Goal: Complete application form

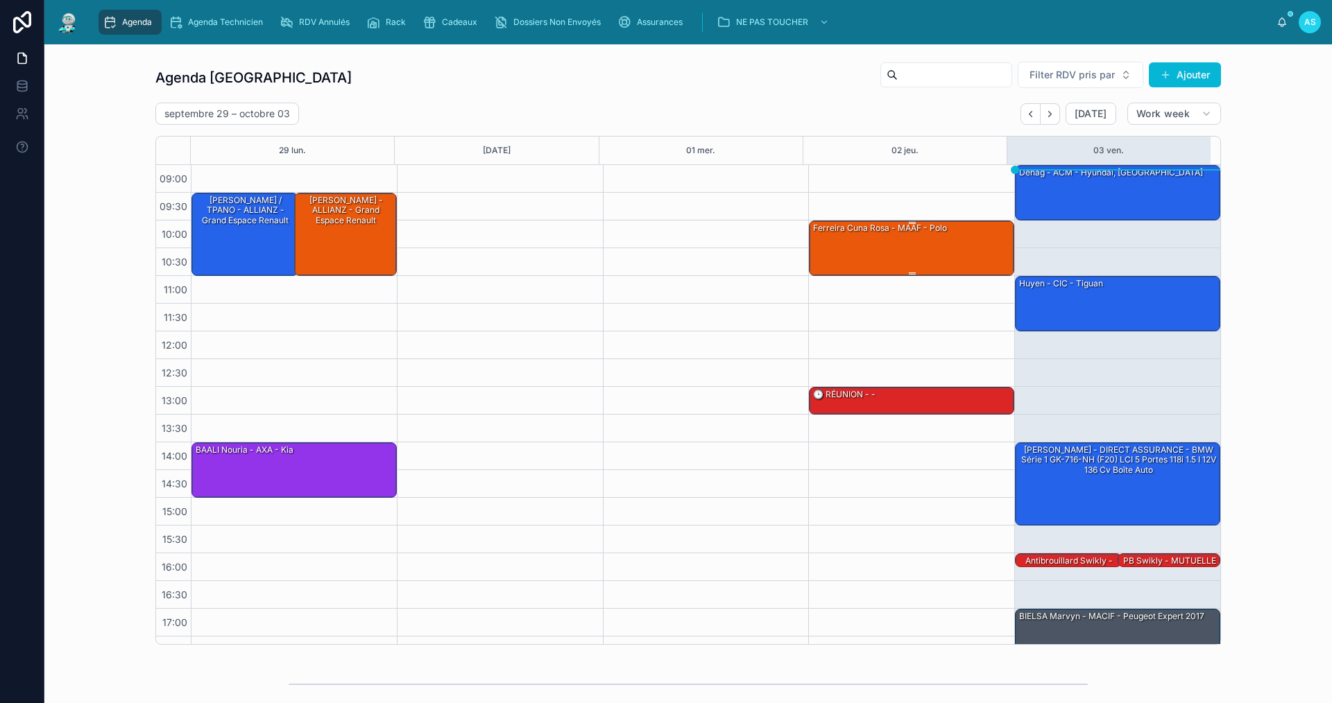
click at [925, 259] on div "ferreira cuna rosa - MAAF - polo" at bounding box center [912, 247] width 201 height 53
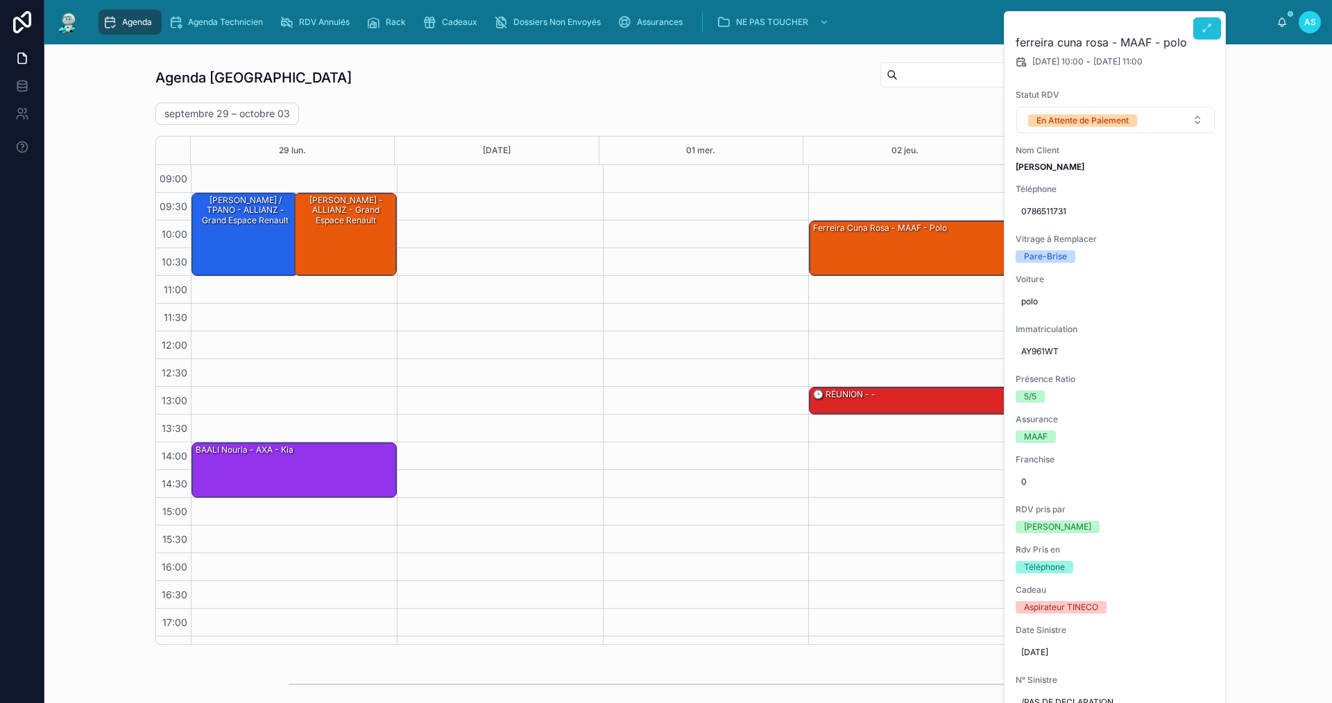
click at [1199, 23] on button at bounding box center [1207, 28] width 28 height 22
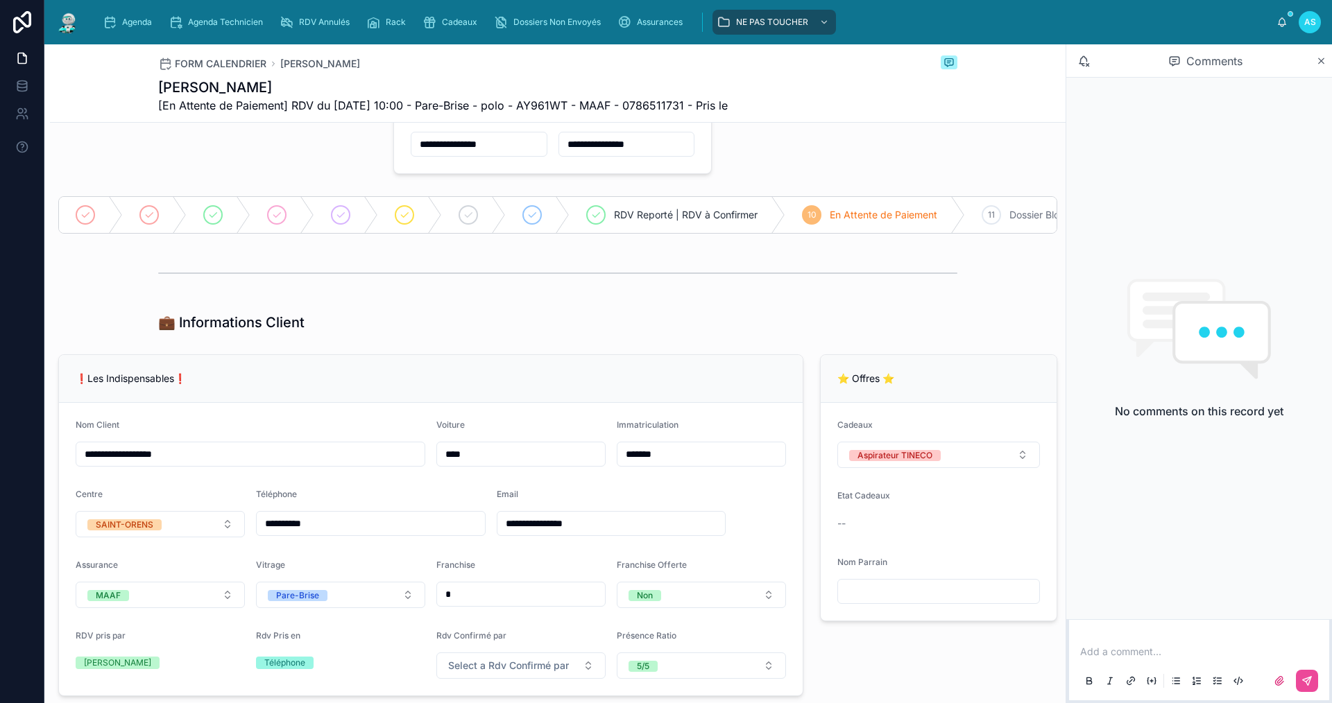
type input "*********"
type input "**********"
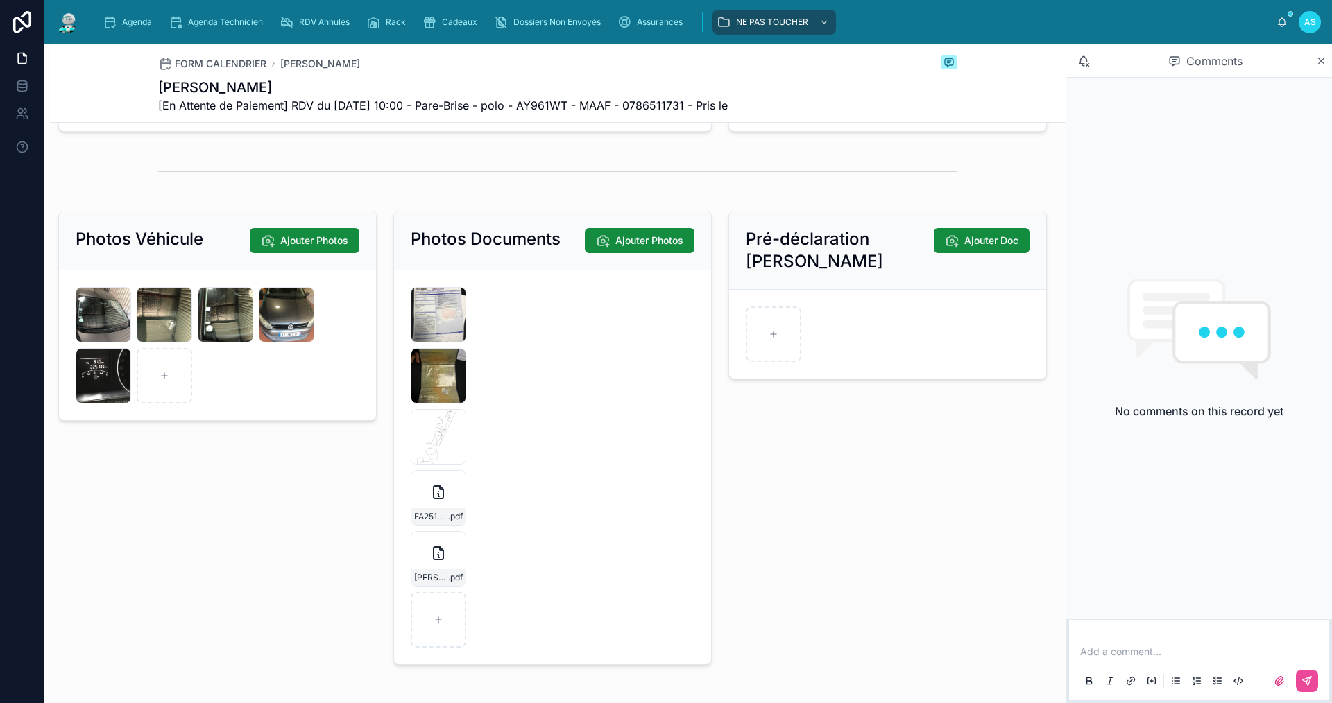
scroll to position [1942, 0]
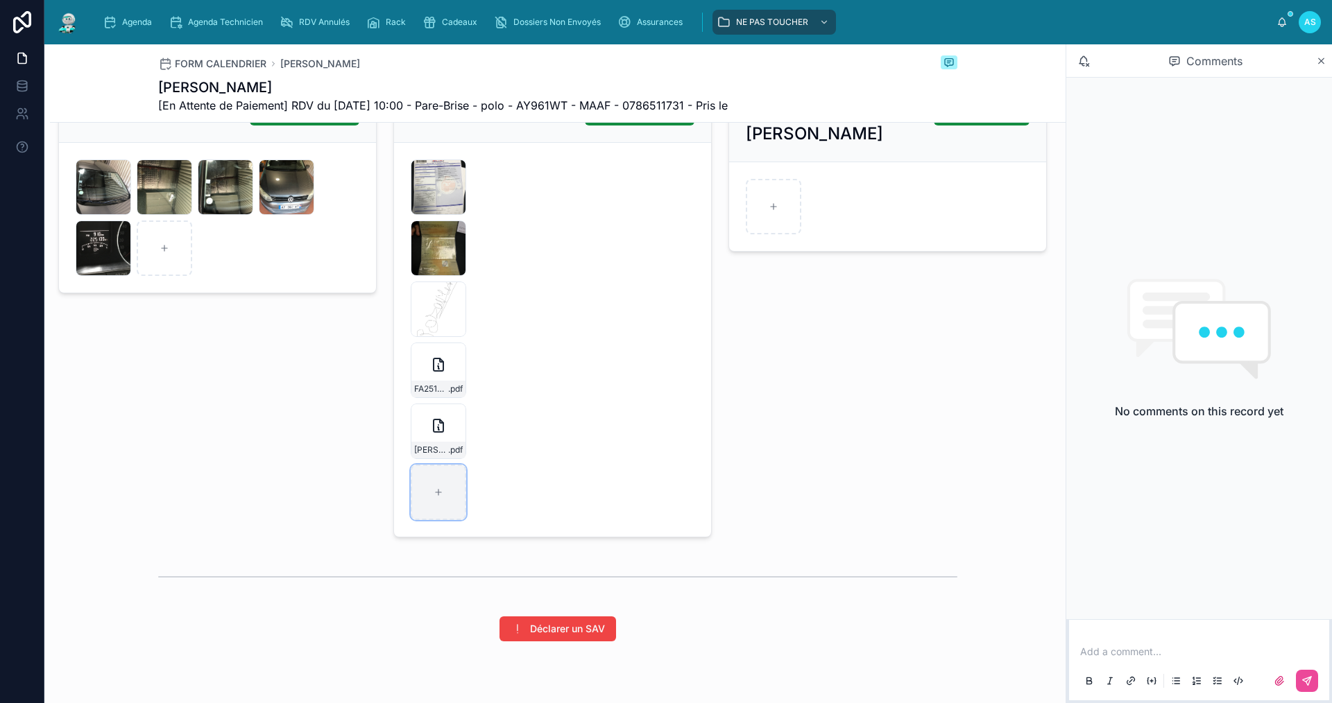
click at [431, 515] on div at bounding box center [438, 492] width 55 height 55
type input "**********"
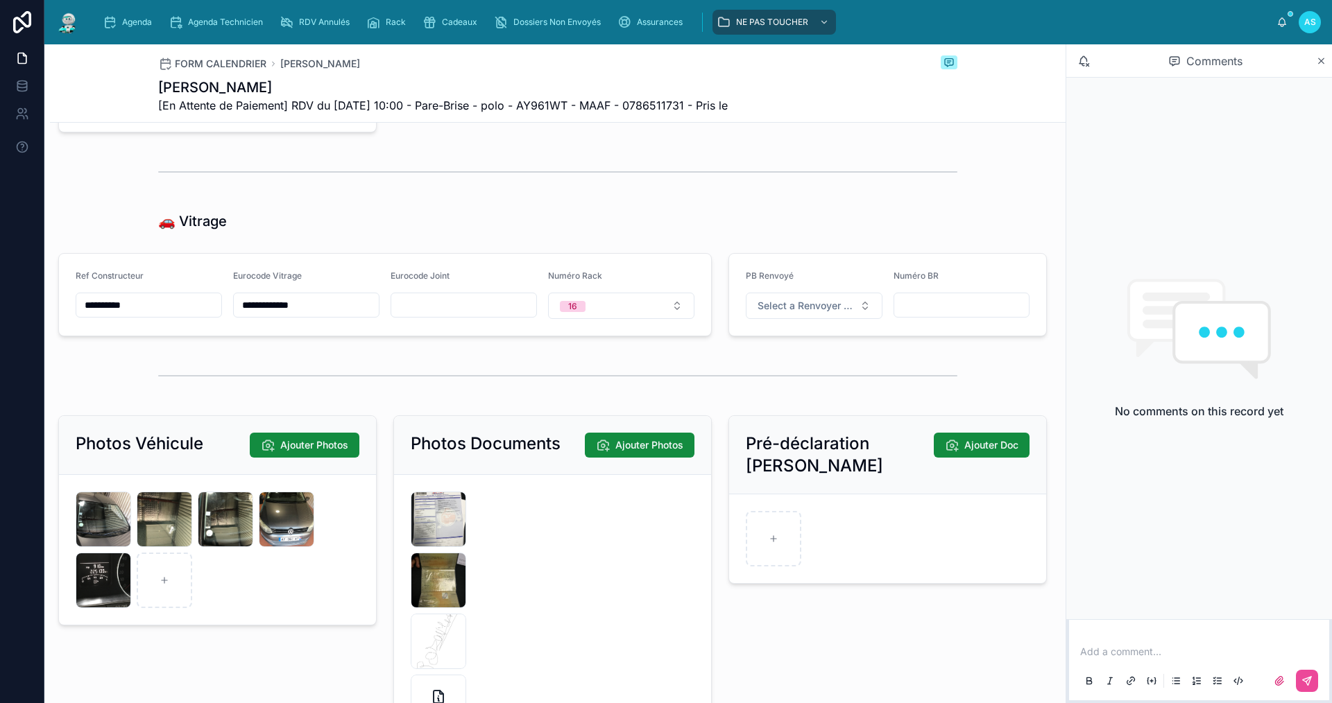
scroll to position [1526, 0]
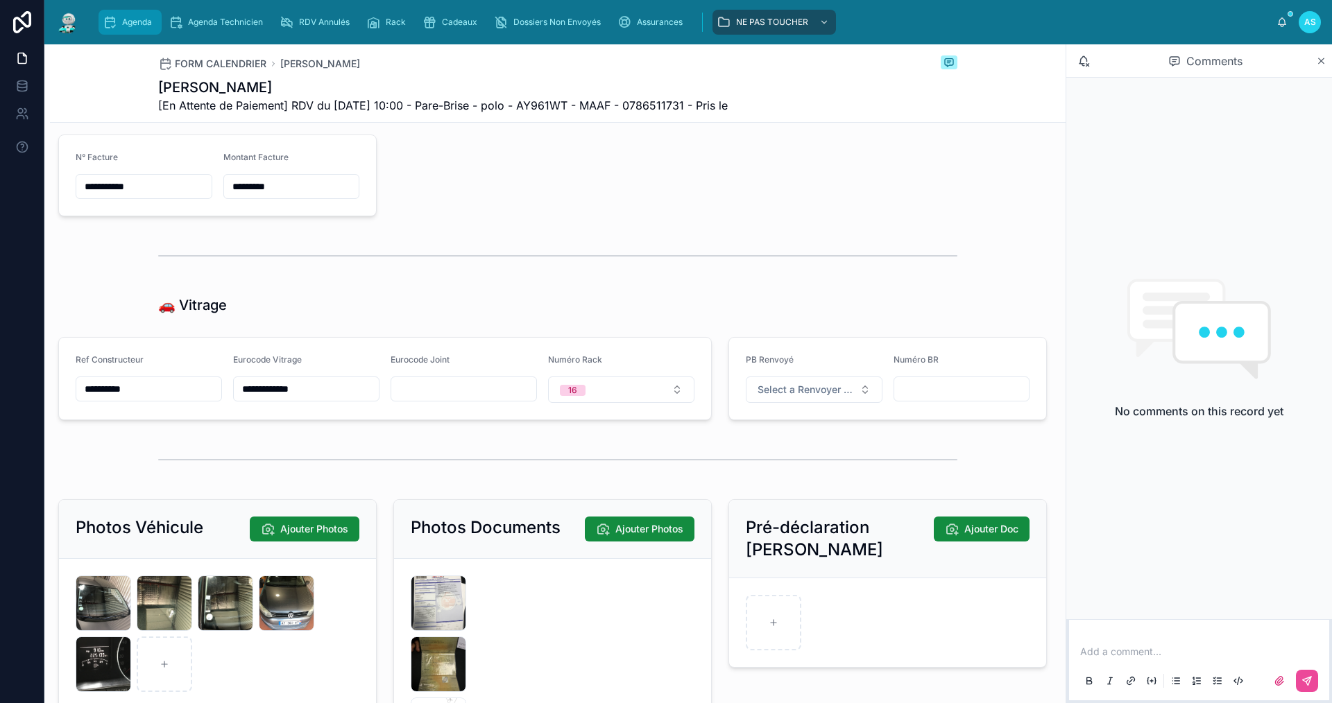
click at [123, 13] on div "Agenda" at bounding box center [130, 22] width 55 height 22
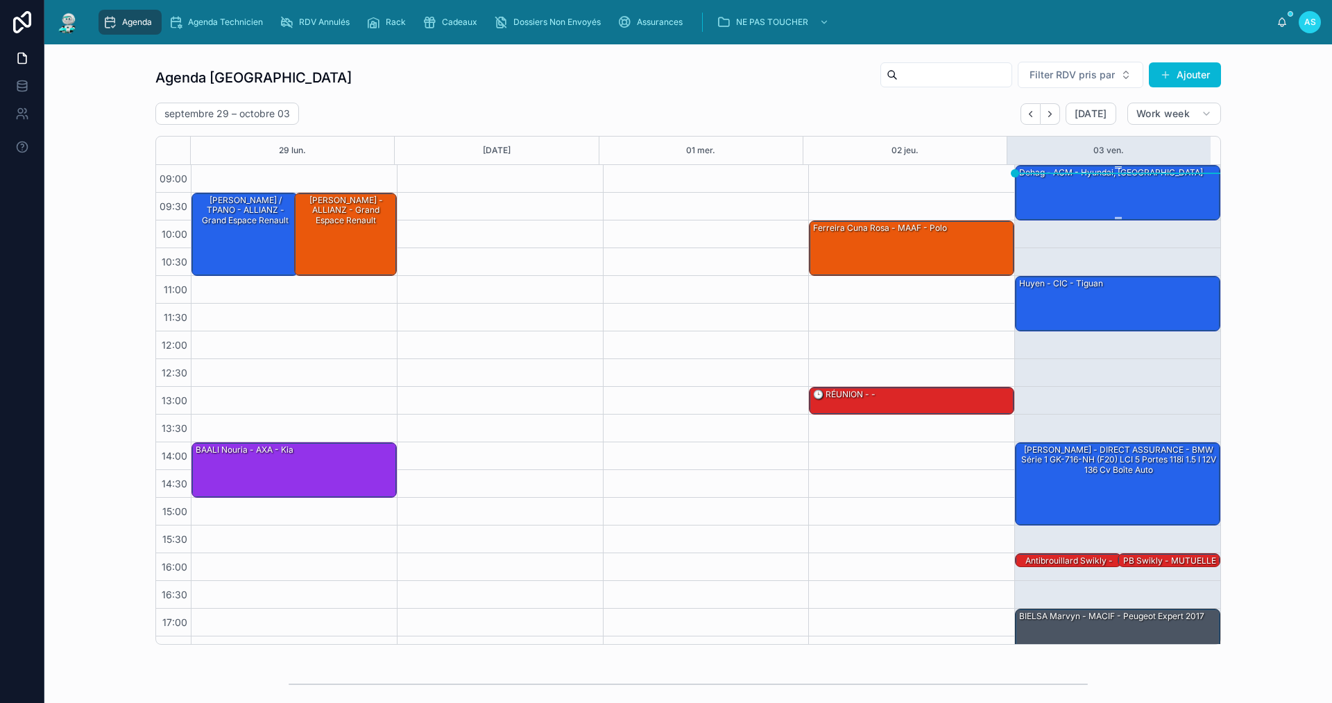
click at [1070, 200] on div "dehag - ACM - Hyundai, [GEOGRAPHIC_DATA]" at bounding box center [1118, 192] width 201 height 53
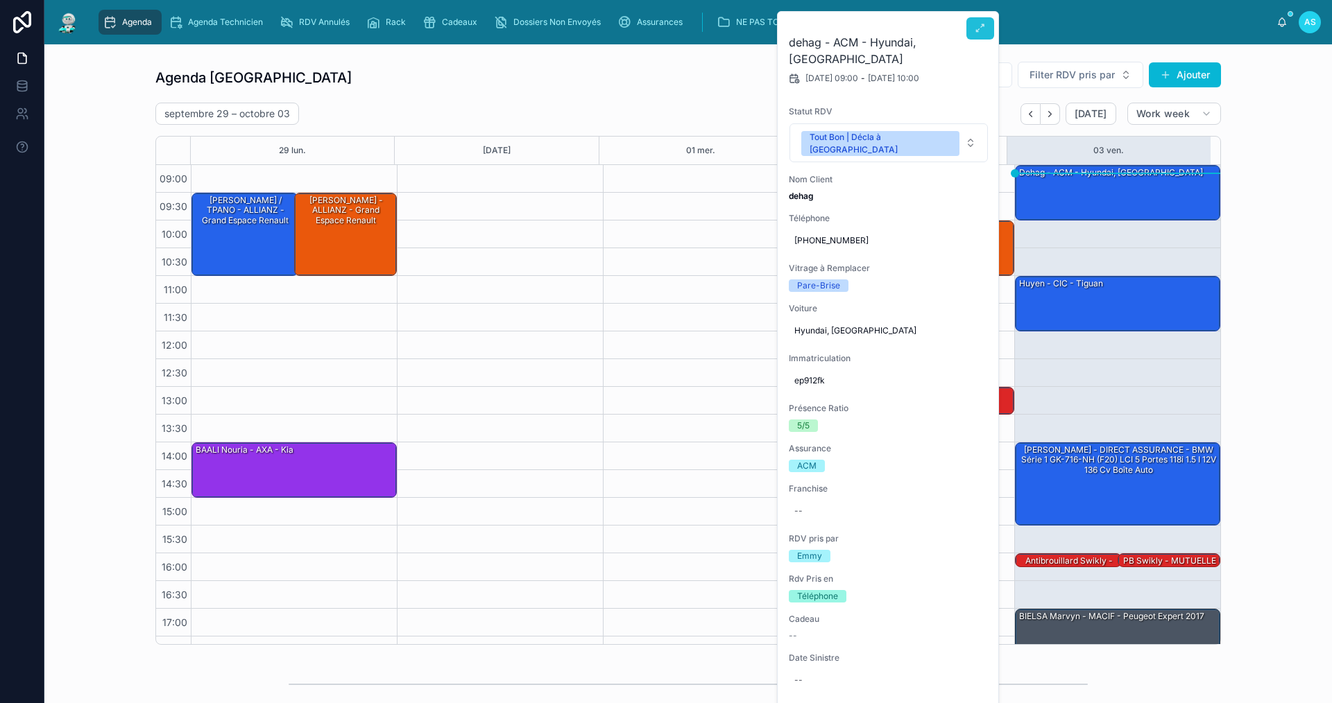
click at [975, 33] on icon at bounding box center [980, 28] width 11 height 11
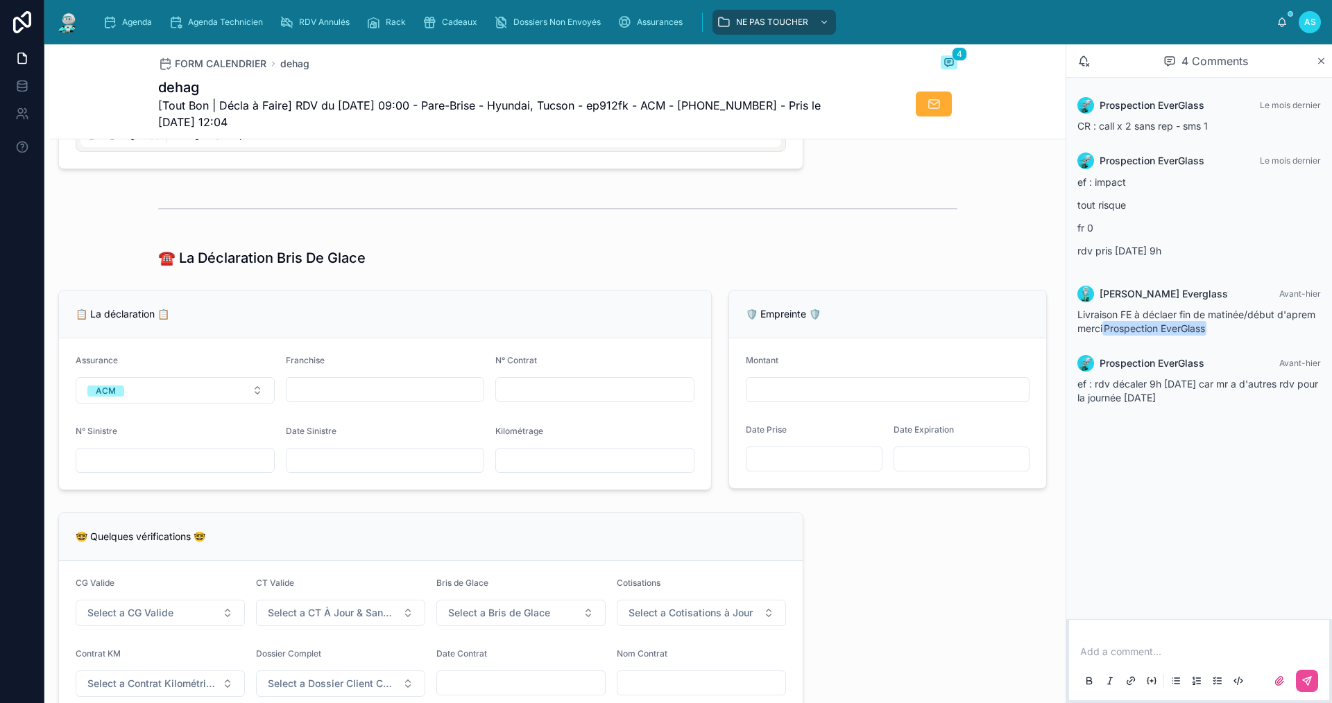
scroll to position [763, 0]
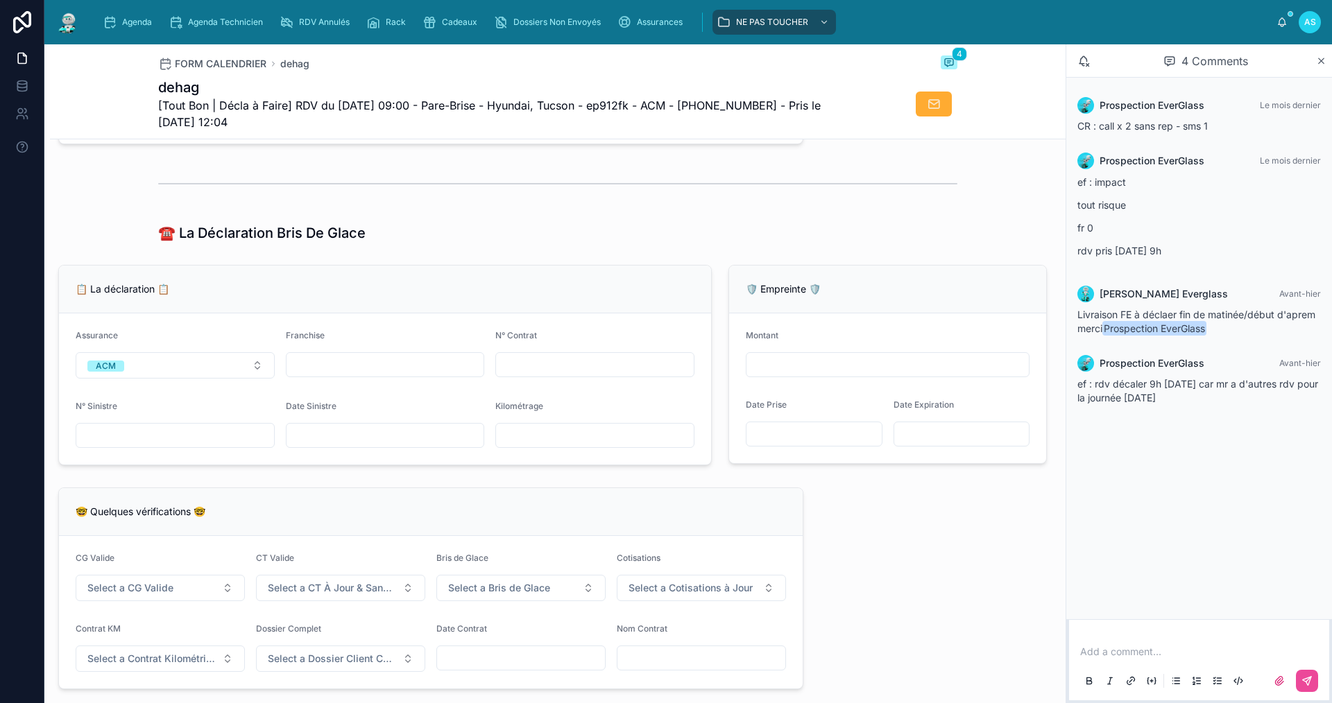
click at [550, 372] on input "text" at bounding box center [595, 364] width 198 height 19
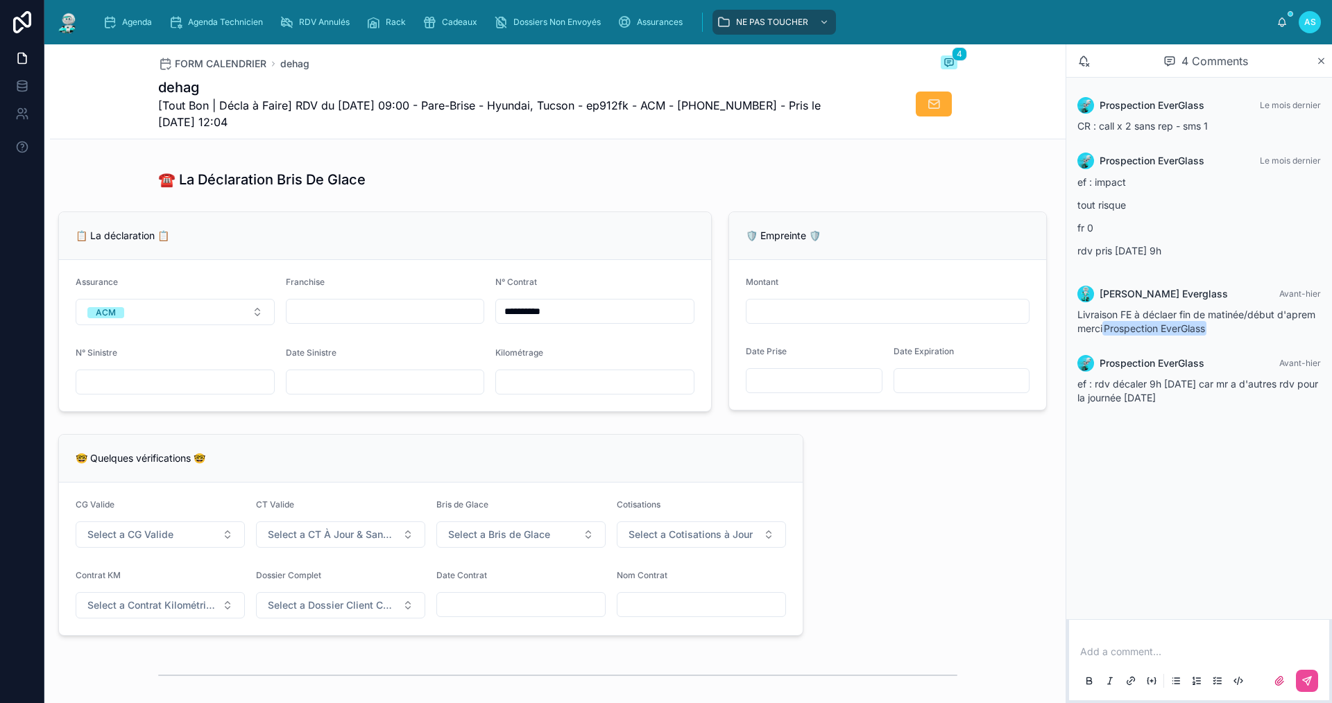
scroll to position [832, 0]
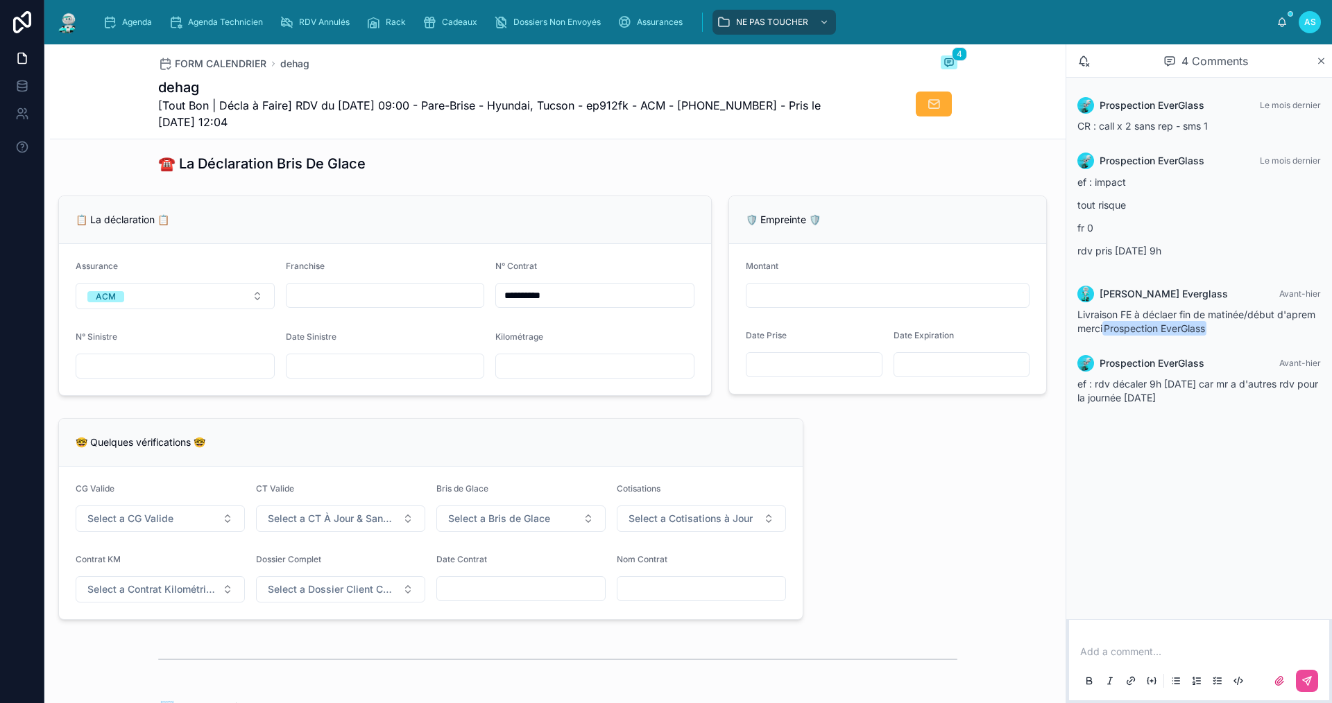
type input "**********"
click at [157, 542] on form "CG Valide Select a CG Valide CT Valide Select a CT À Jour & Sans BDG Bris de Gl…" at bounding box center [431, 543] width 744 height 153
click at [166, 526] on span "Select a CG Valide" at bounding box center [130, 519] width 86 height 14
click at [158, 585] on div "✅ Oui" at bounding box center [159, 583] width 166 height 19
click at [300, 526] on span "Select a CT À Jour & Sans BDG" at bounding box center [332, 519] width 129 height 14
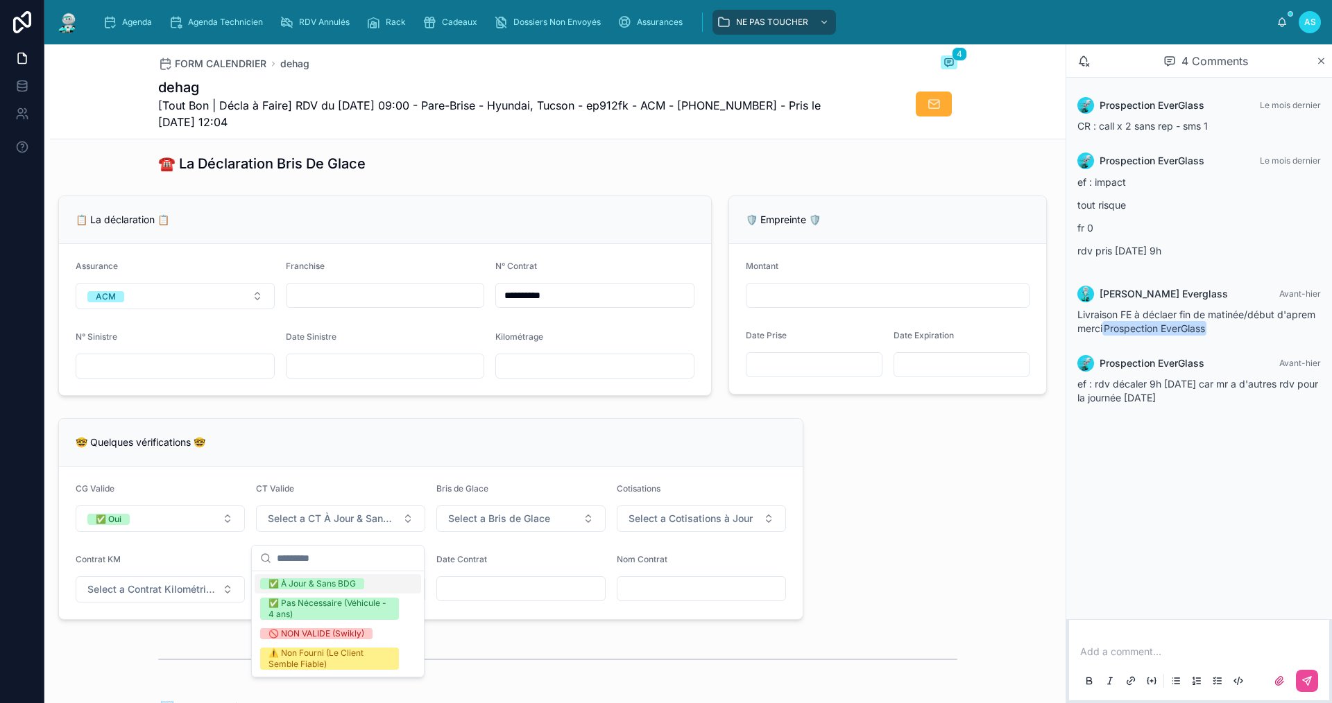
click at [281, 586] on div "✅ À Jour & Sans BDG" at bounding box center [311, 583] width 87 height 11
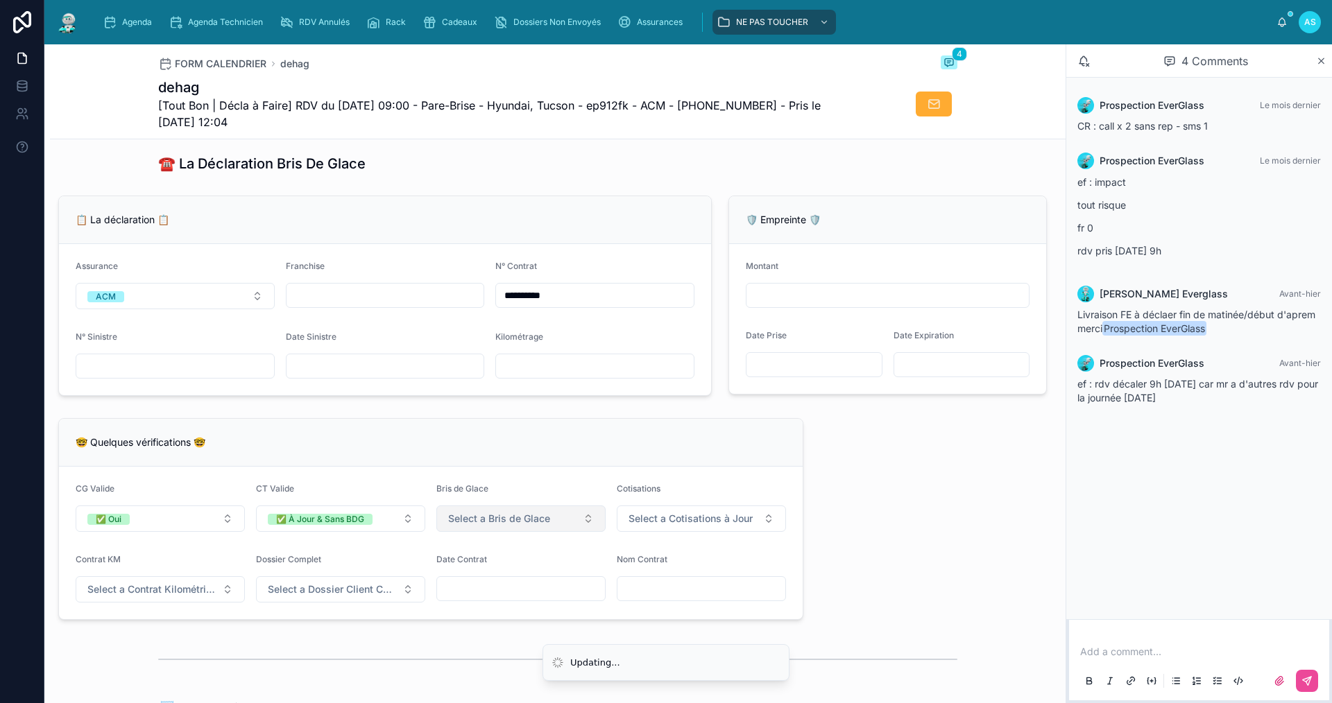
click at [444, 532] on button "Select a Bris de Glace" at bounding box center [520, 519] width 169 height 26
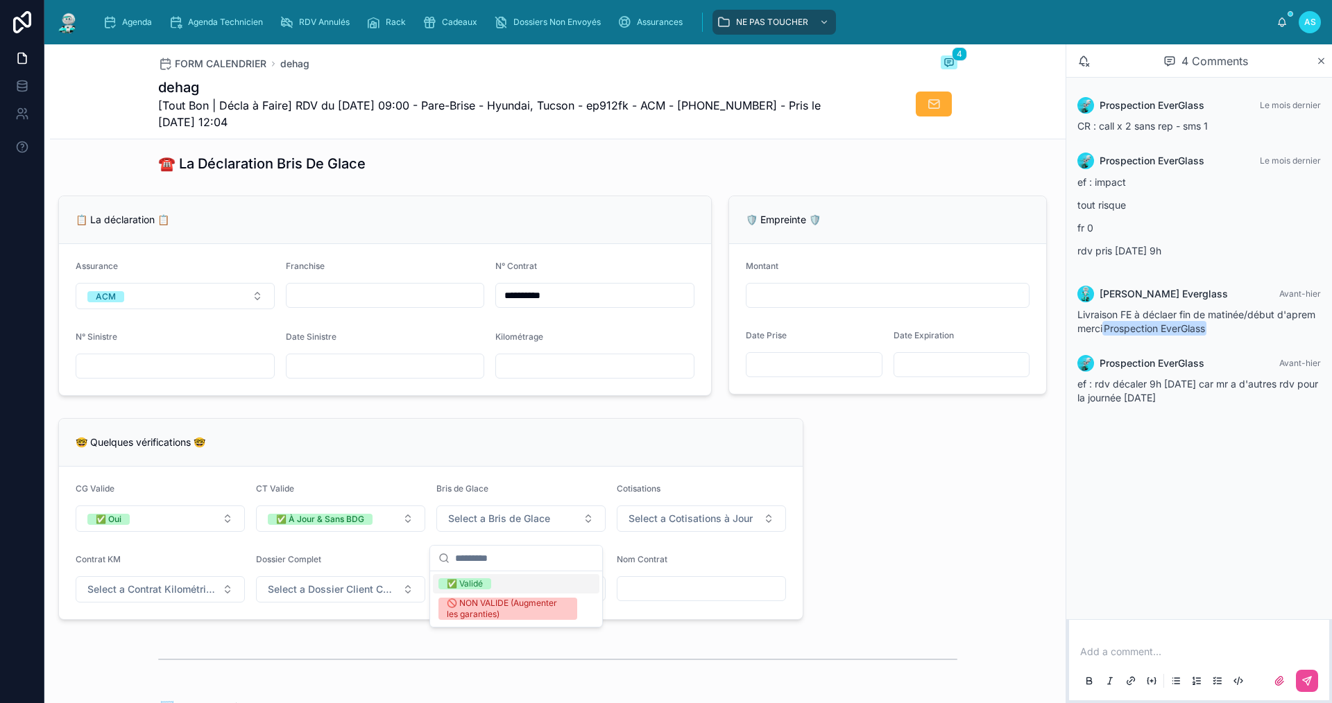
drag, startPoint x: 456, startPoint y: 577, endPoint x: 547, endPoint y: 554, distance: 93.9
click at [462, 581] on div "✅ Validé" at bounding box center [516, 583] width 166 height 19
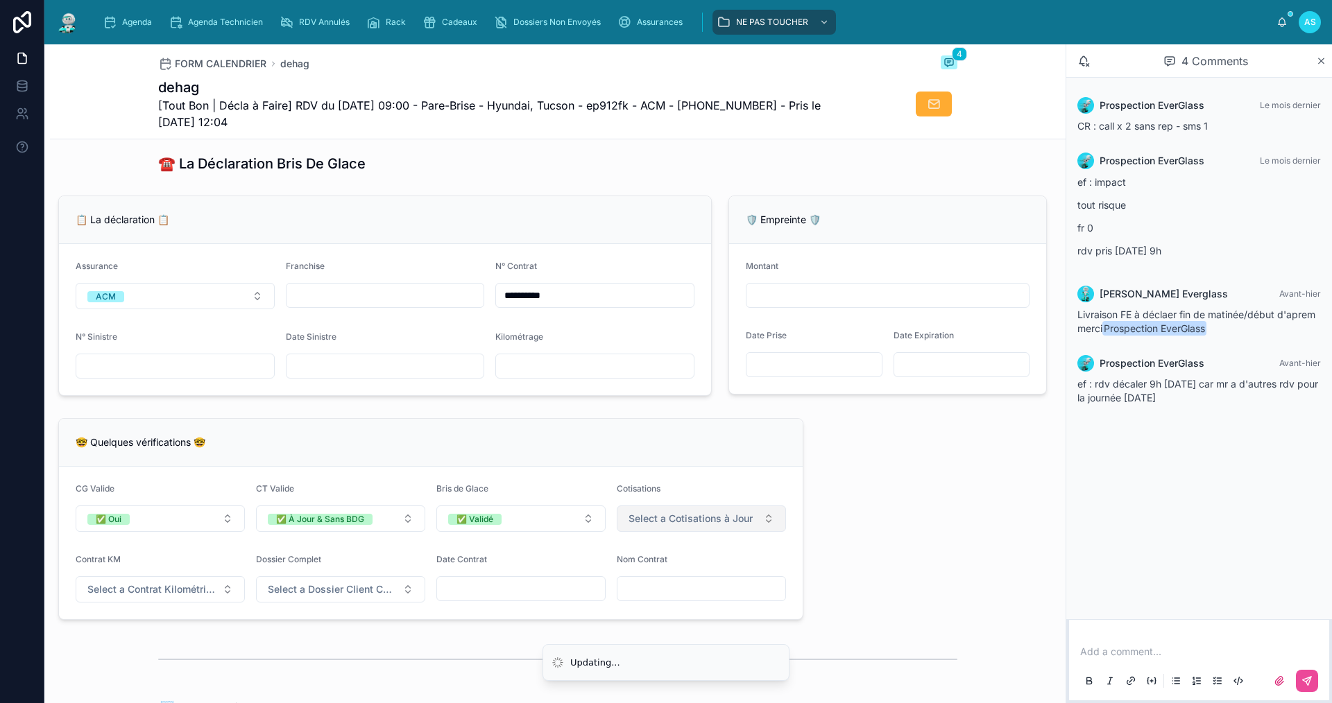
click at [667, 526] on span "Select a Cotisations à Jour" at bounding box center [690, 519] width 124 height 14
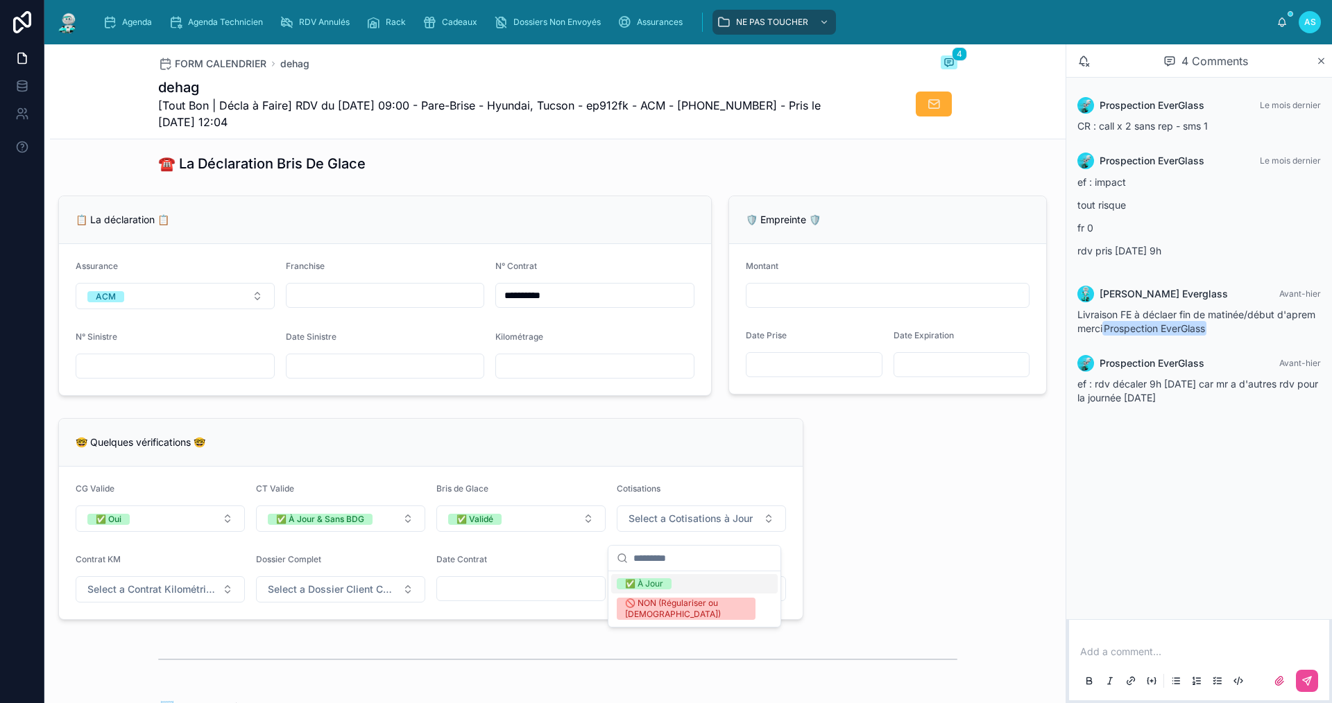
click at [633, 584] on div "✅ À Jour" at bounding box center [644, 583] width 38 height 11
click at [185, 597] on span "Select a Contrat Kilométrique" at bounding box center [151, 590] width 129 height 14
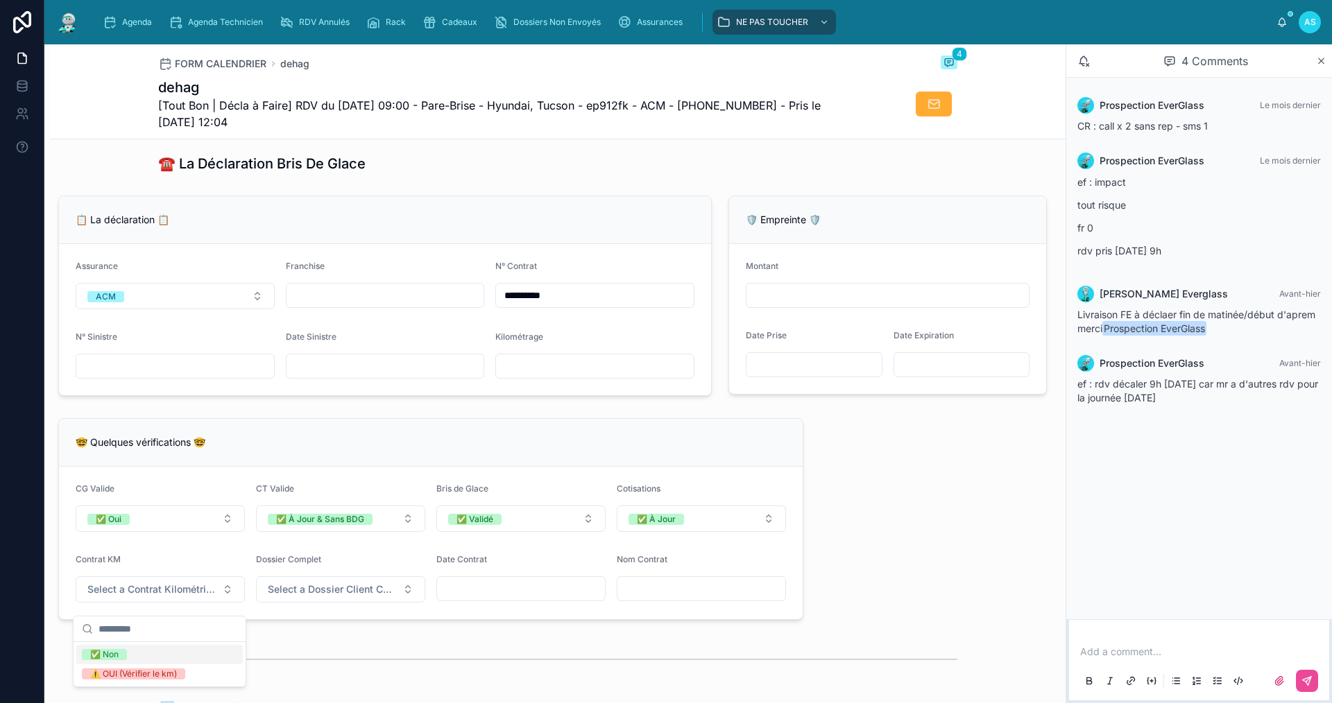
click at [182, 650] on div "✅ Non" at bounding box center [159, 654] width 166 height 19
click at [336, 597] on span "Select a Dossier Client Complet" at bounding box center [332, 590] width 129 height 14
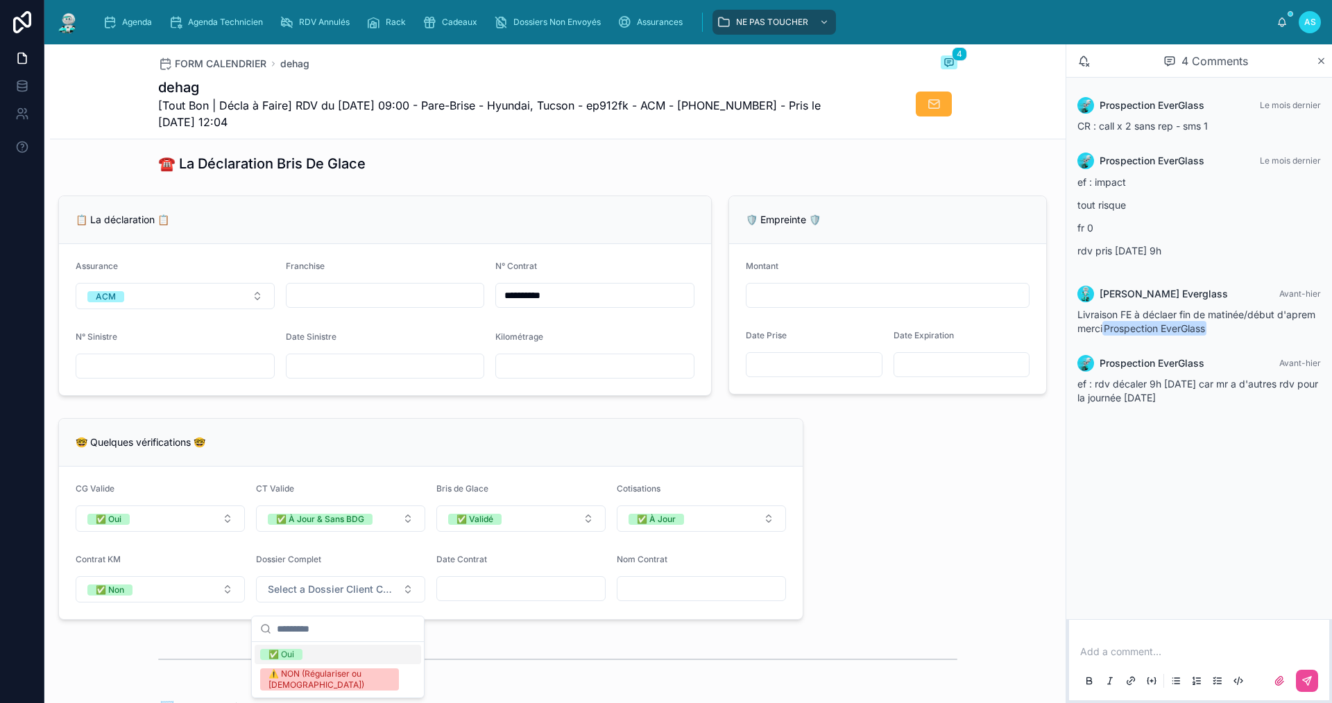
click at [336, 650] on div "✅ Oui" at bounding box center [338, 654] width 166 height 19
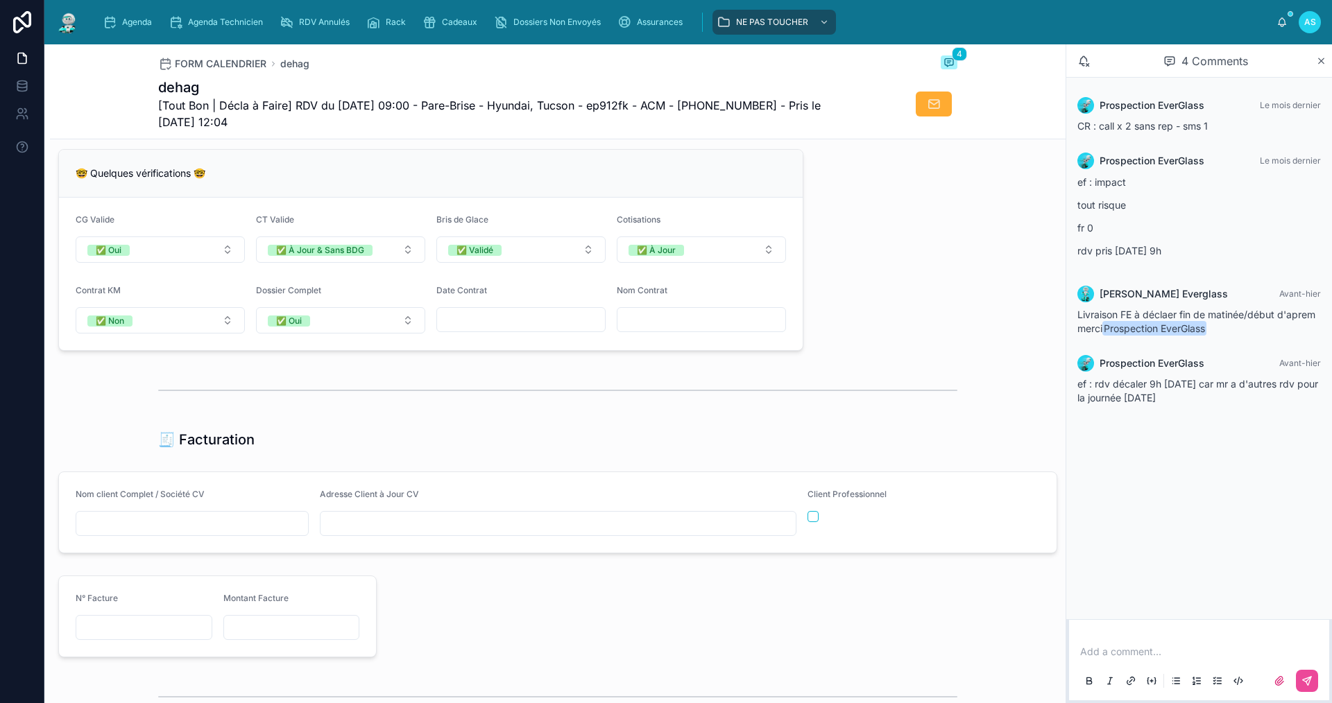
scroll to position [1318, 0]
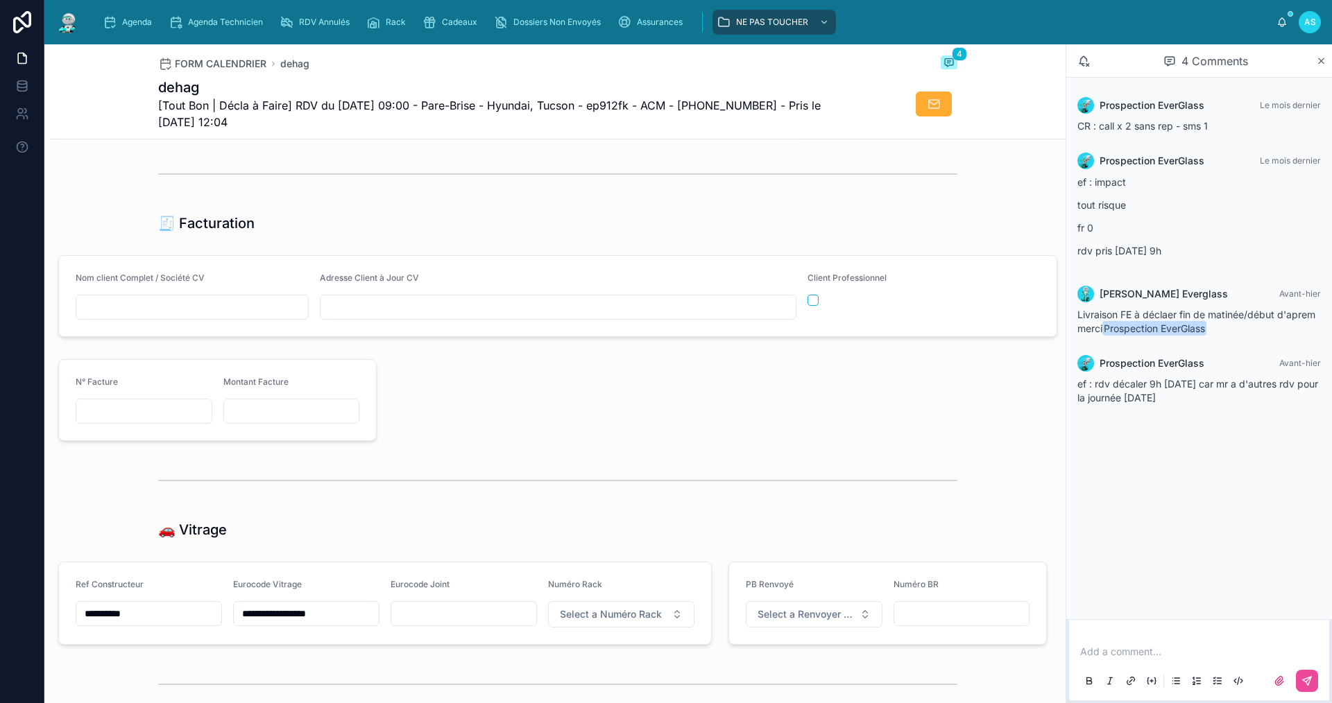
click at [240, 332] on form "Nom client Complet / Société CV Adresse Client à Jour CV Client Professionnel" at bounding box center [557, 296] width 997 height 80
click at [236, 317] on input "text" at bounding box center [192, 307] width 232 height 19
type input "**********"
click at [459, 317] on input "text" at bounding box center [557, 307] width 475 height 19
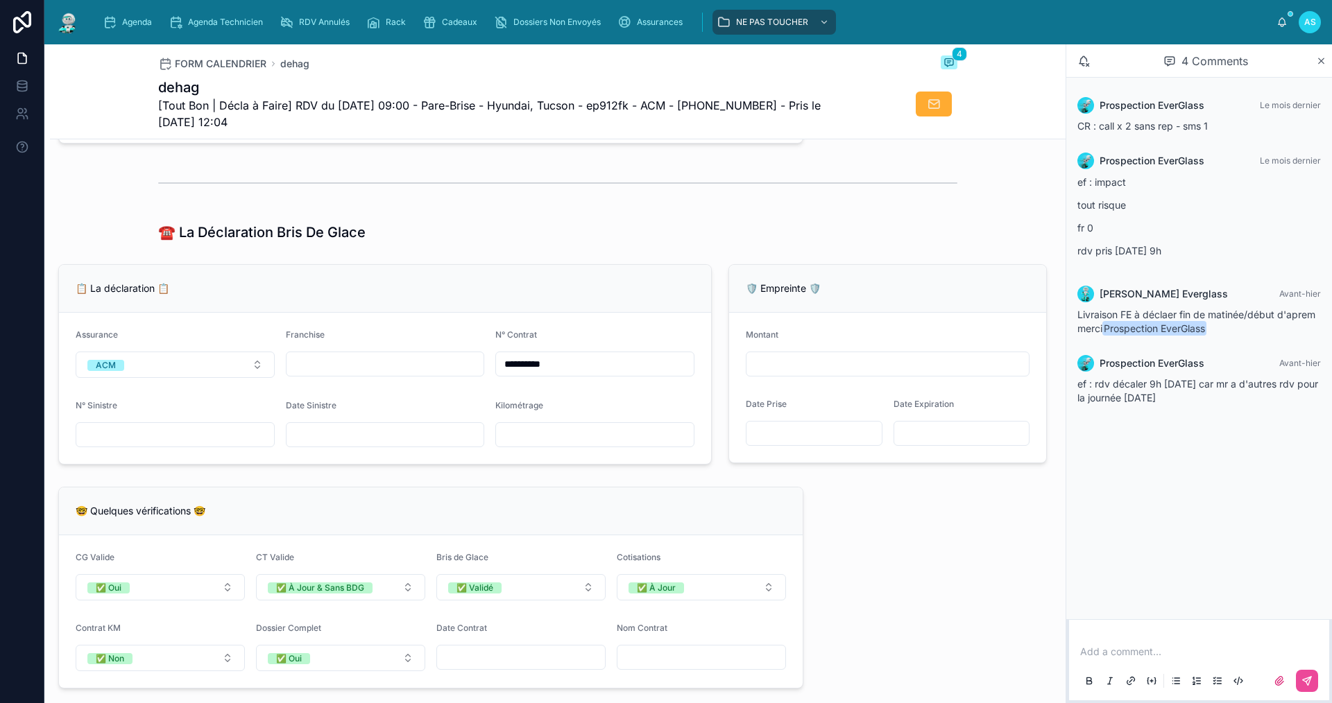
scroll to position [763, 0]
type input "**********"
click at [529, 506] on div "🤓 Quelques vérifications 🤓" at bounding box center [431, 512] width 744 height 48
click at [420, 445] on input "text" at bounding box center [385, 435] width 198 height 19
type input "**********"
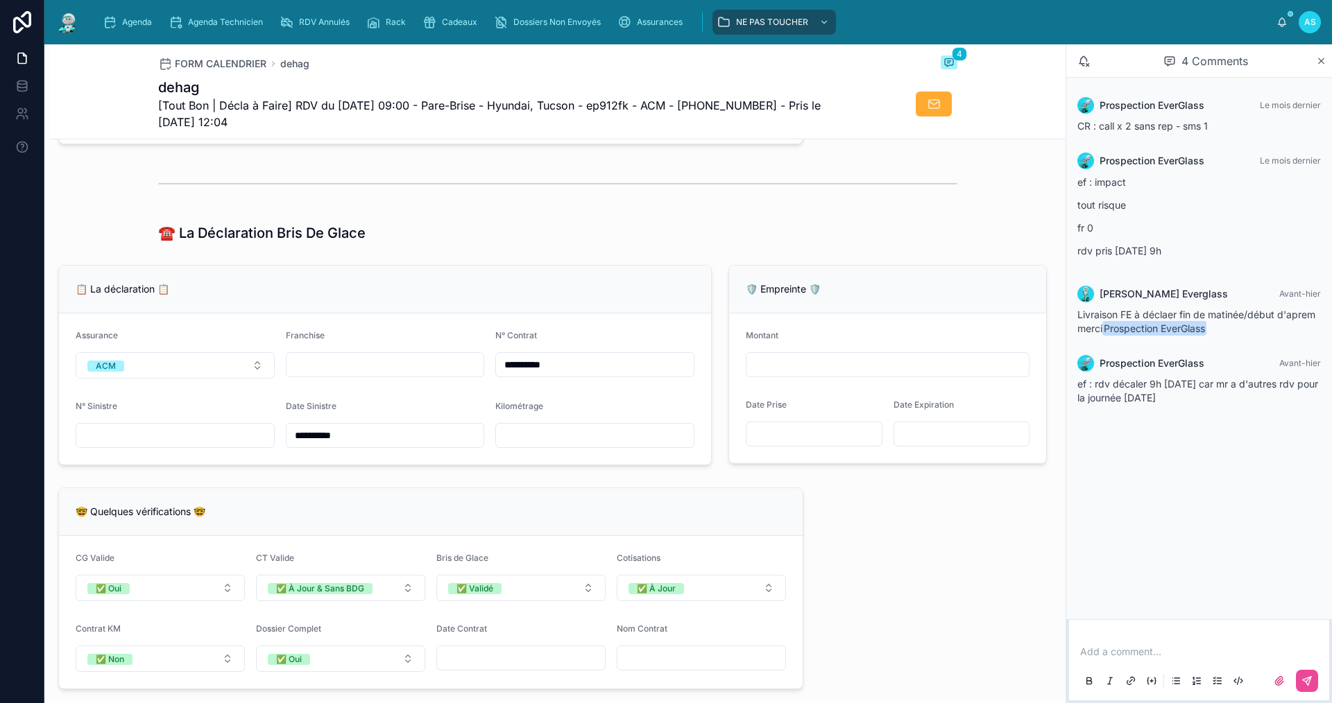
type input "**********"
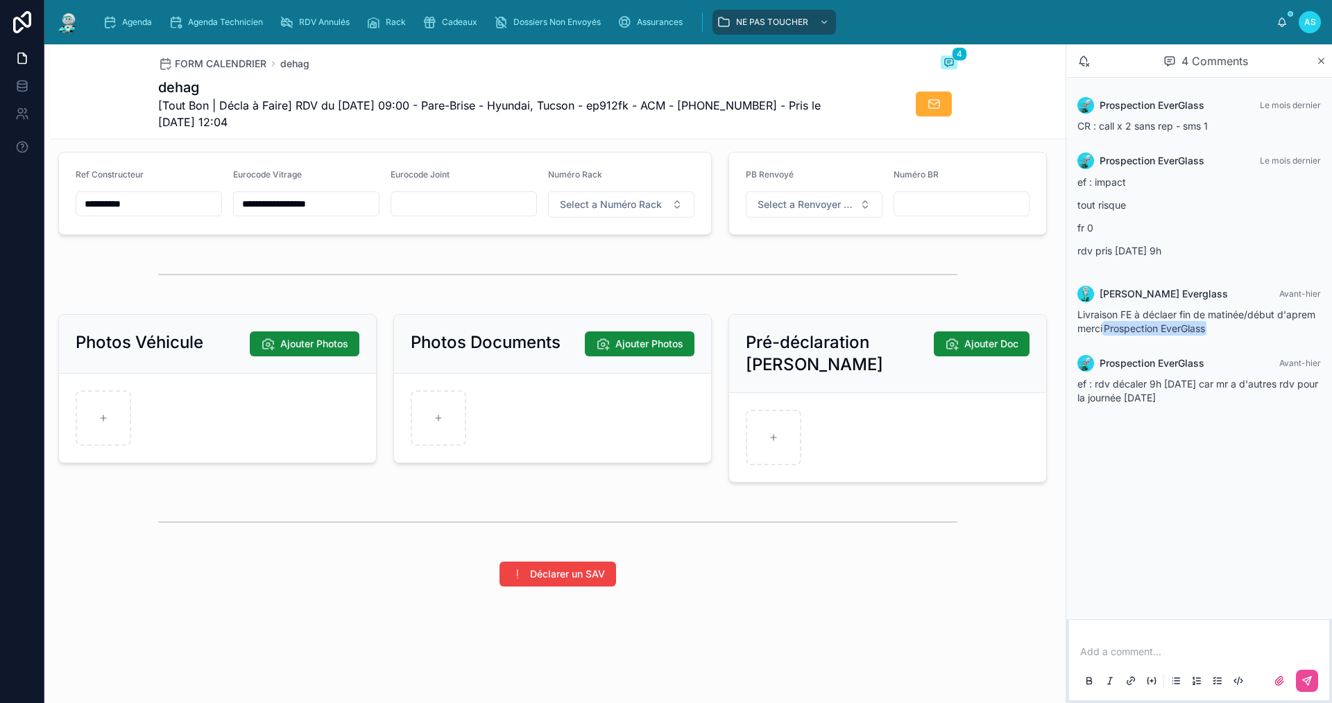
scroll to position [1734, 0]
click at [430, 415] on div at bounding box center [438, 418] width 55 height 55
type input "**********"
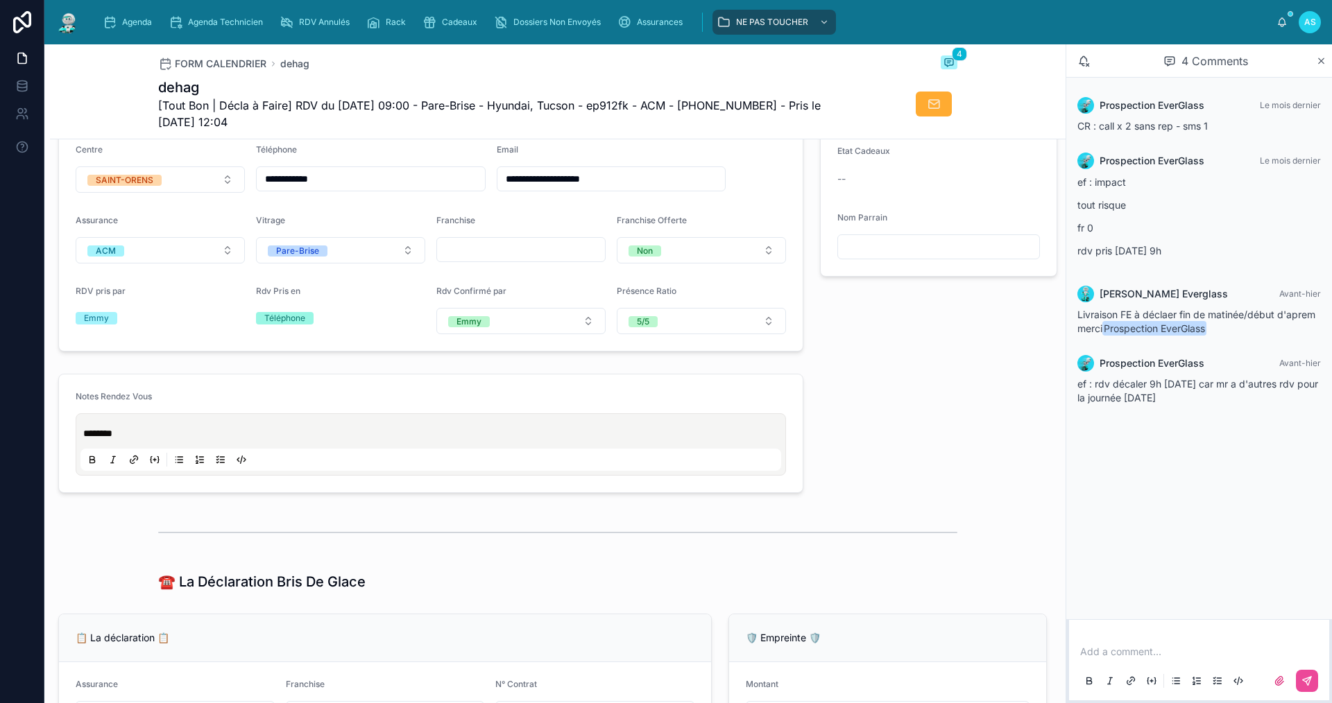
scroll to position [416, 0]
click at [647, 17] on span "Assurances" at bounding box center [660, 22] width 46 height 11
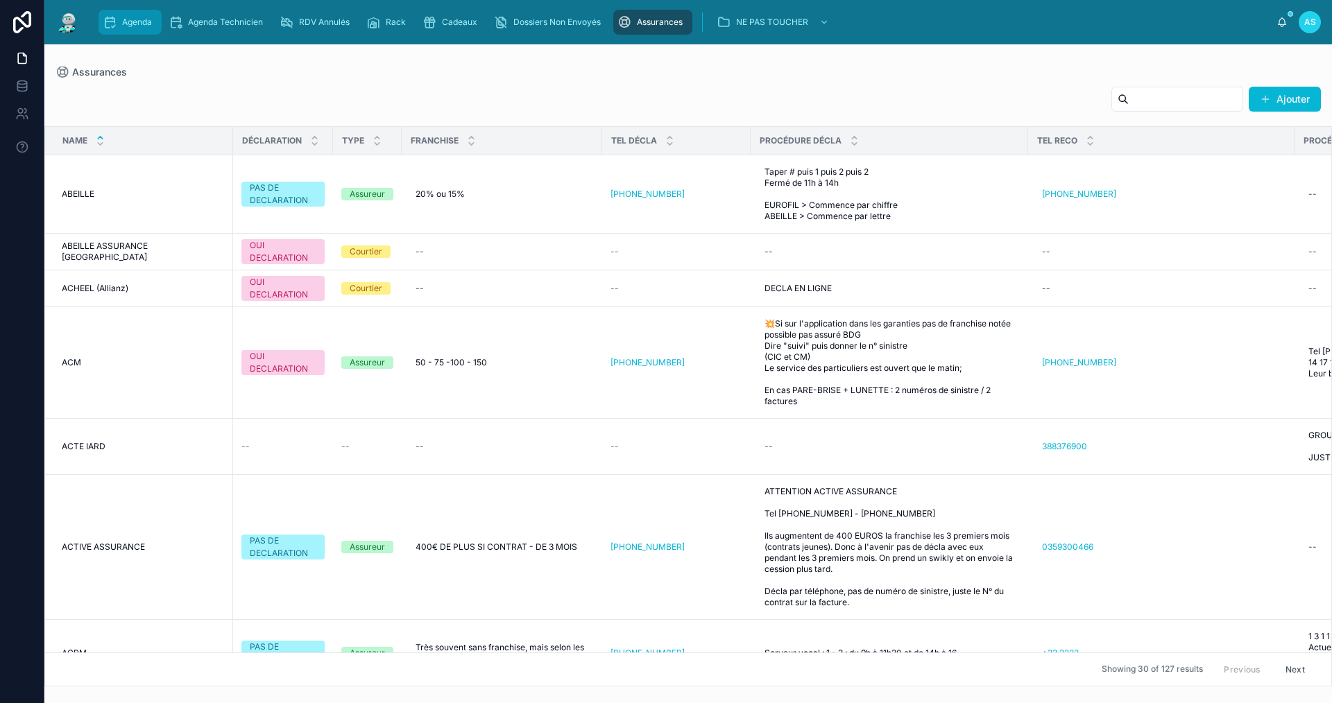
click at [143, 24] on span "Agenda" at bounding box center [137, 22] width 30 height 11
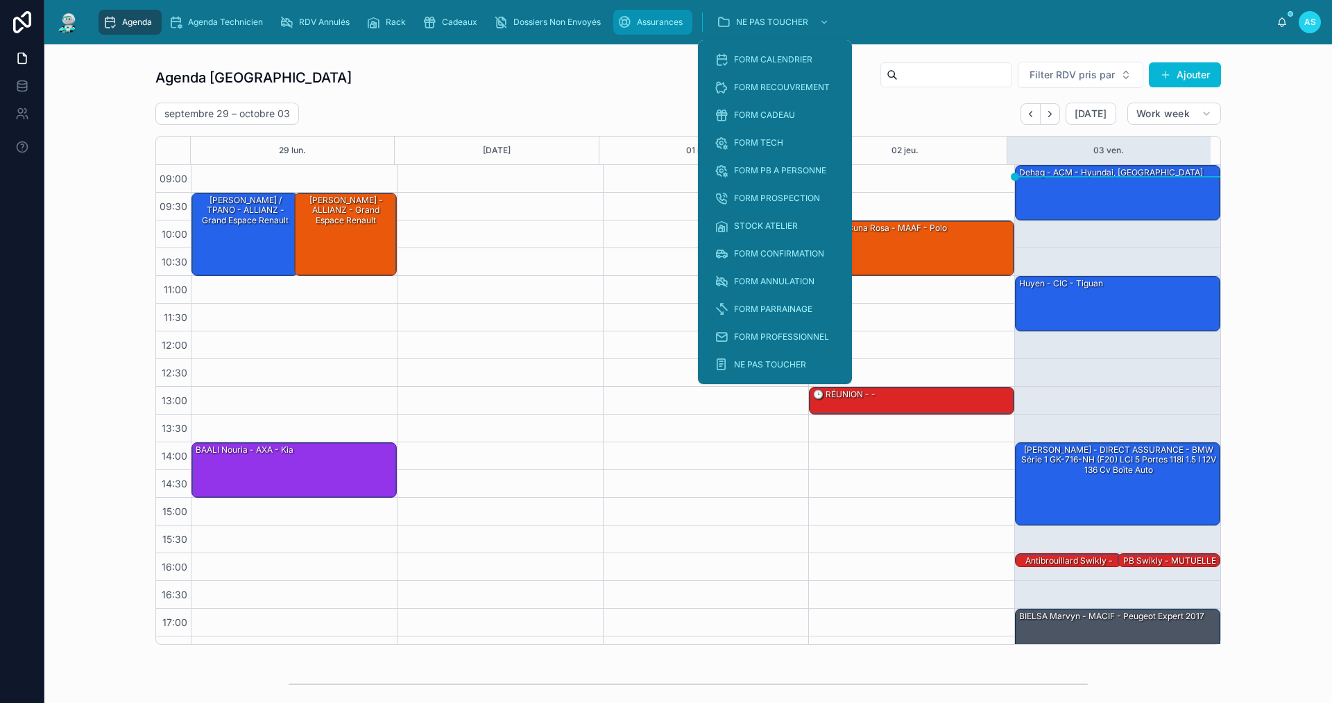
click at [652, 29] on div "Assurances" at bounding box center [652, 22] width 71 height 22
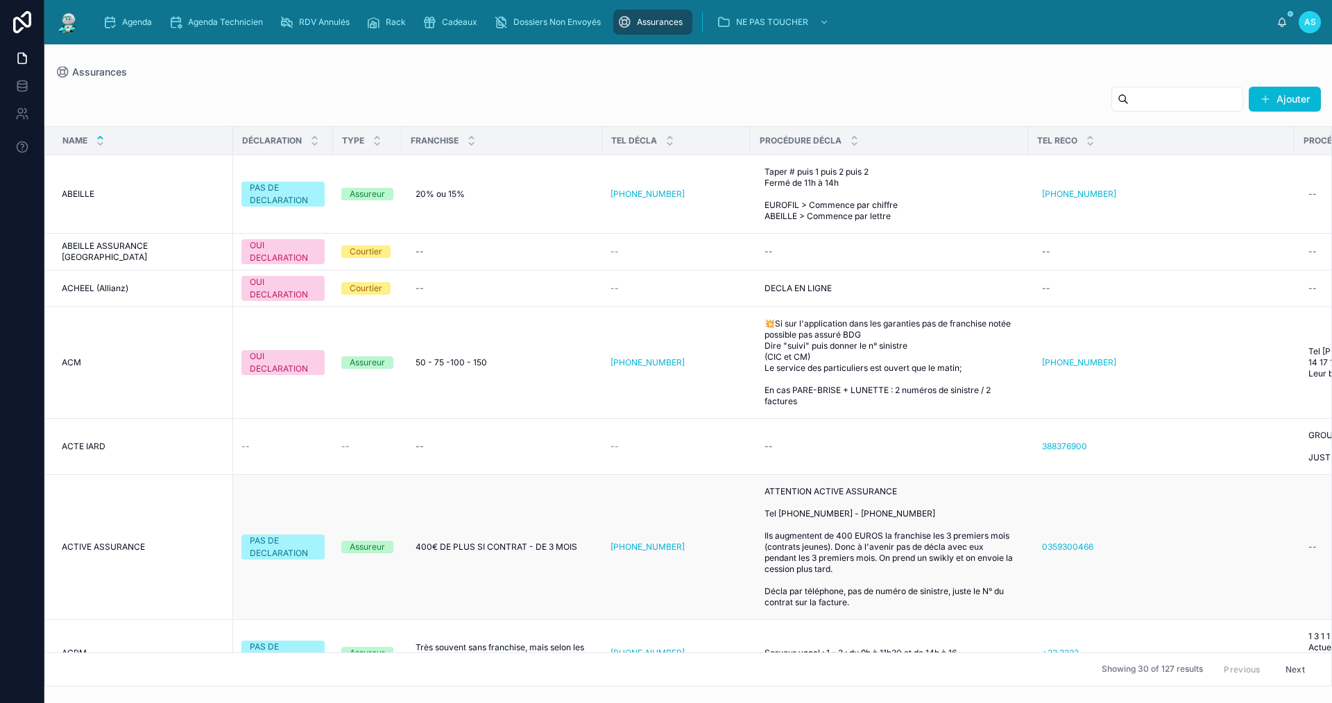
scroll to position [139, 0]
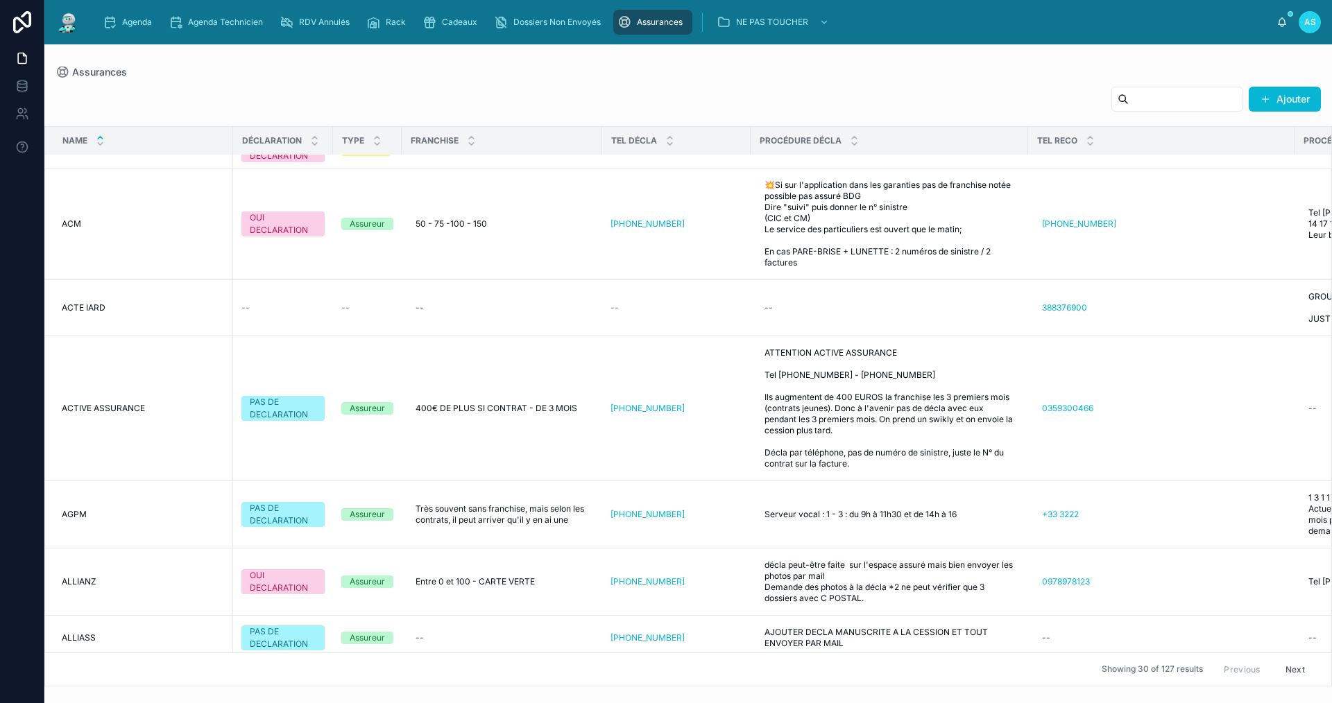
drag, startPoint x: 137, startPoint y: 5, endPoint x: 144, endPoint y: 19, distance: 15.5
click at [137, 6] on div "Agenda Agenda Technicien RDV Annulés Rack Cadeaux Dossiers Non Envoyés Assuranc…" at bounding box center [687, 22] width 1287 height 44
click at [144, 20] on span "Agenda" at bounding box center [137, 22] width 30 height 11
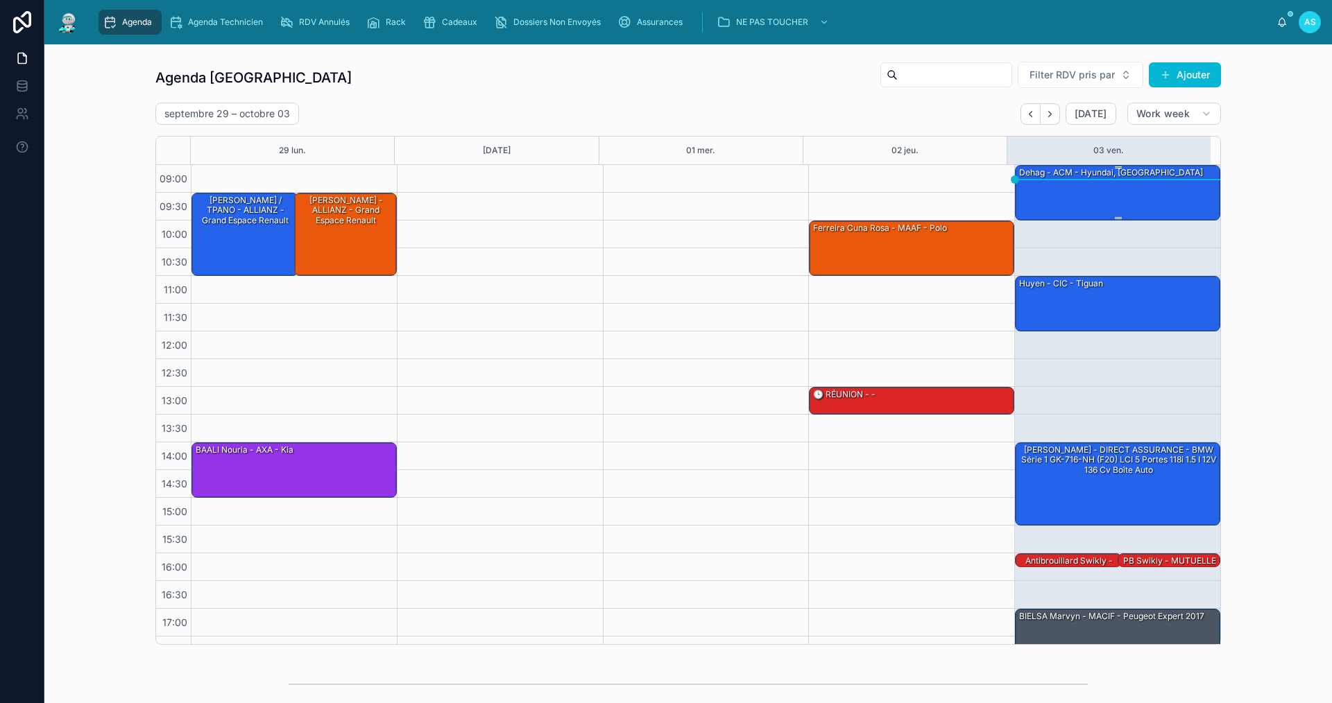
click at [1158, 191] on div "dehag - ACM - Hyundai, [GEOGRAPHIC_DATA]" at bounding box center [1118, 192] width 201 height 53
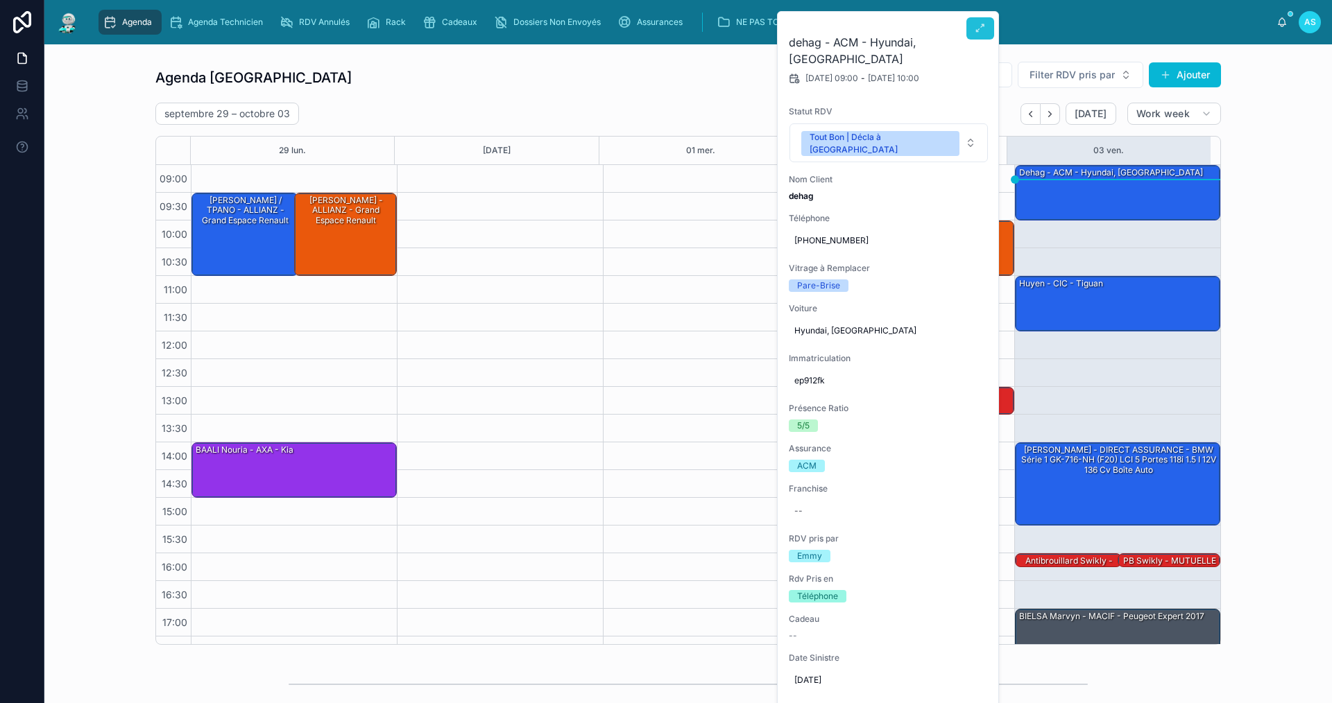
click at [976, 28] on icon at bounding box center [980, 28] width 11 height 11
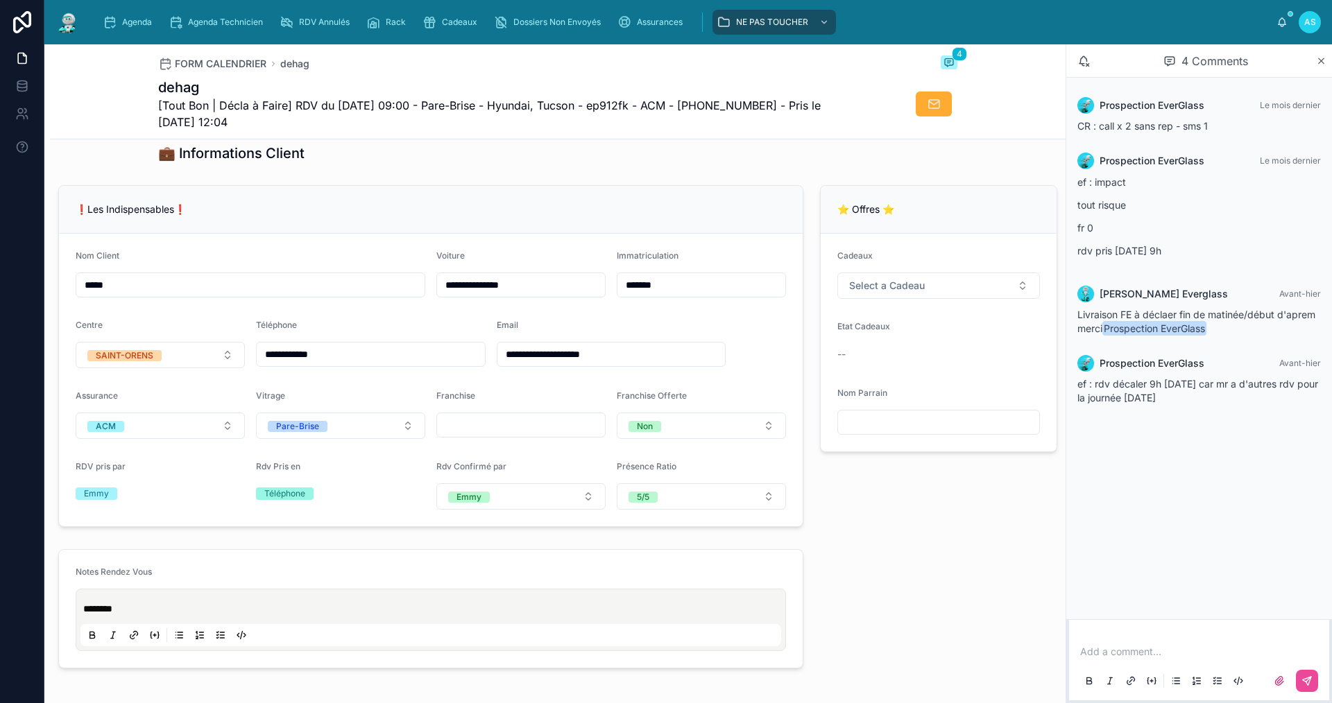
scroll to position [277, 0]
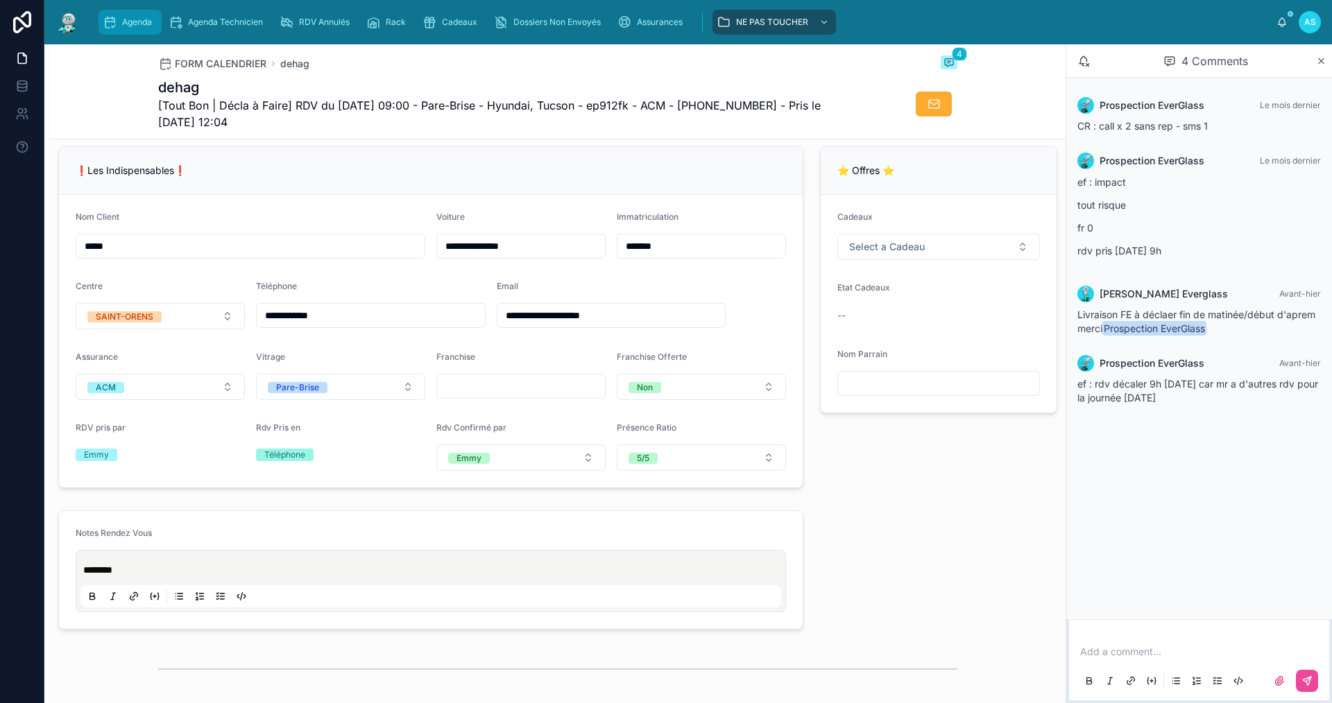
click at [138, 11] on div "Agenda" at bounding box center [130, 22] width 55 height 22
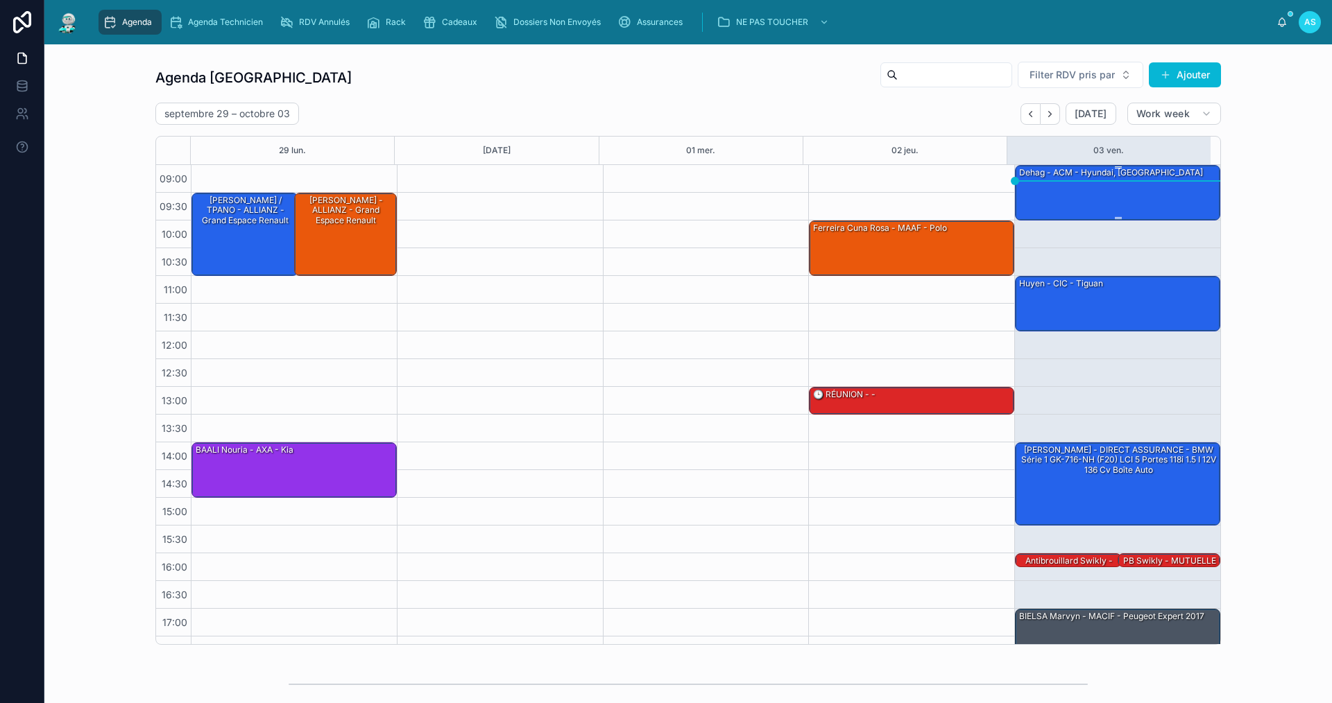
click at [1100, 205] on div "dehag - ACM - Hyundai, [GEOGRAPHIC_DATA]" at bounding box center [1118, 192] width 201 height 53
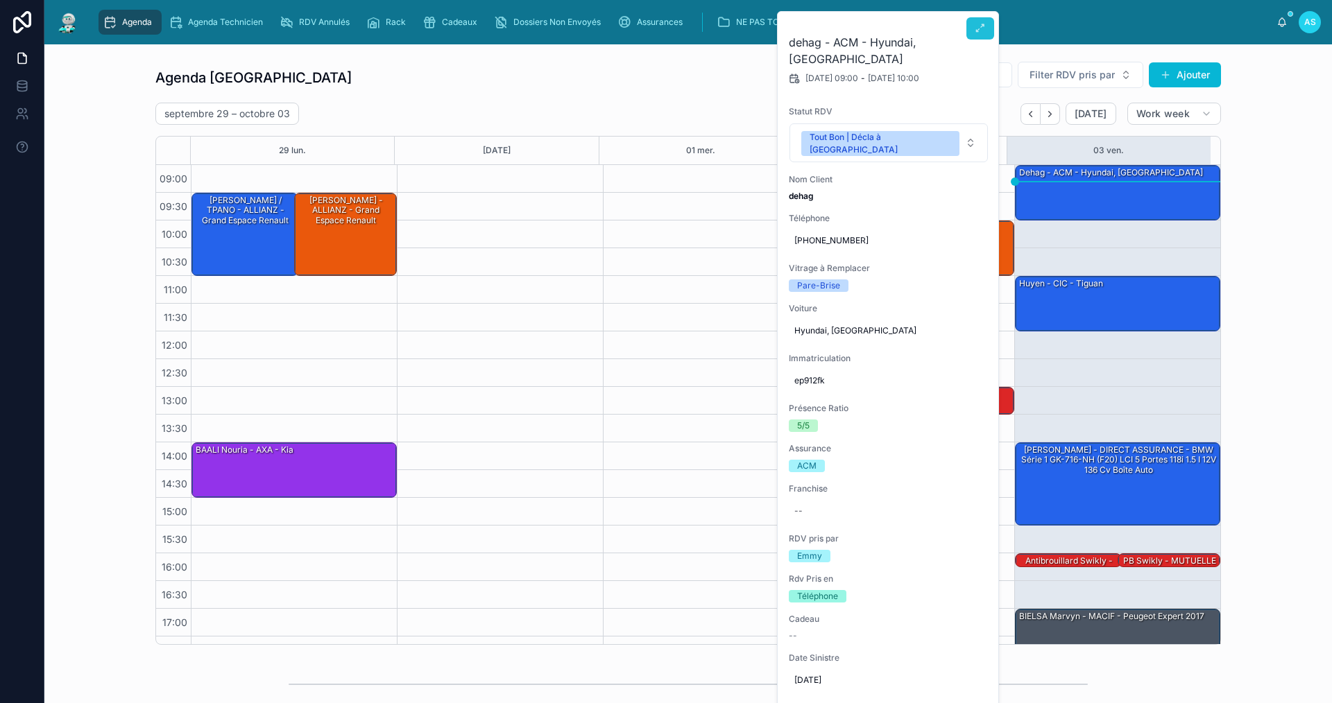
click at [980, 31] on icon at bounding box center [980, 28] width 11 height 11
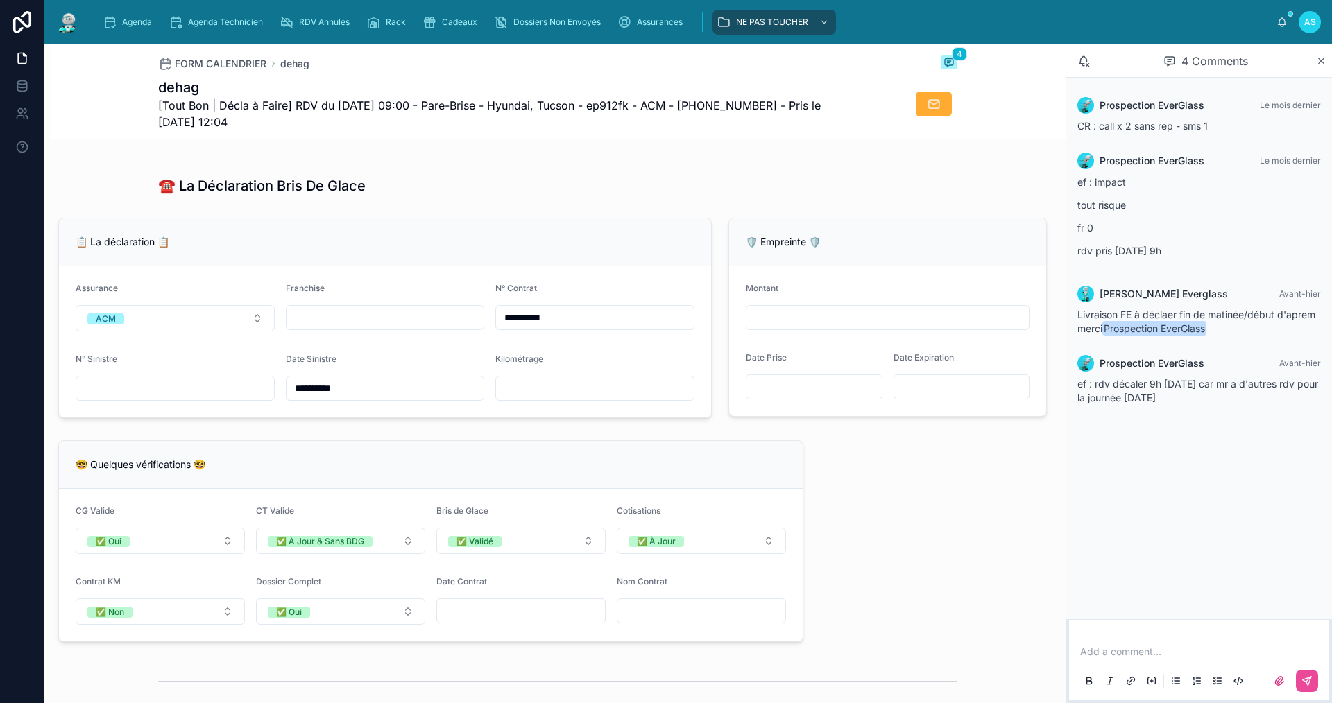
scroll to position [809, 0]
click at [388, 327] on input "text" at bounding box center [385, 318] width 198 height 19
type input "*"
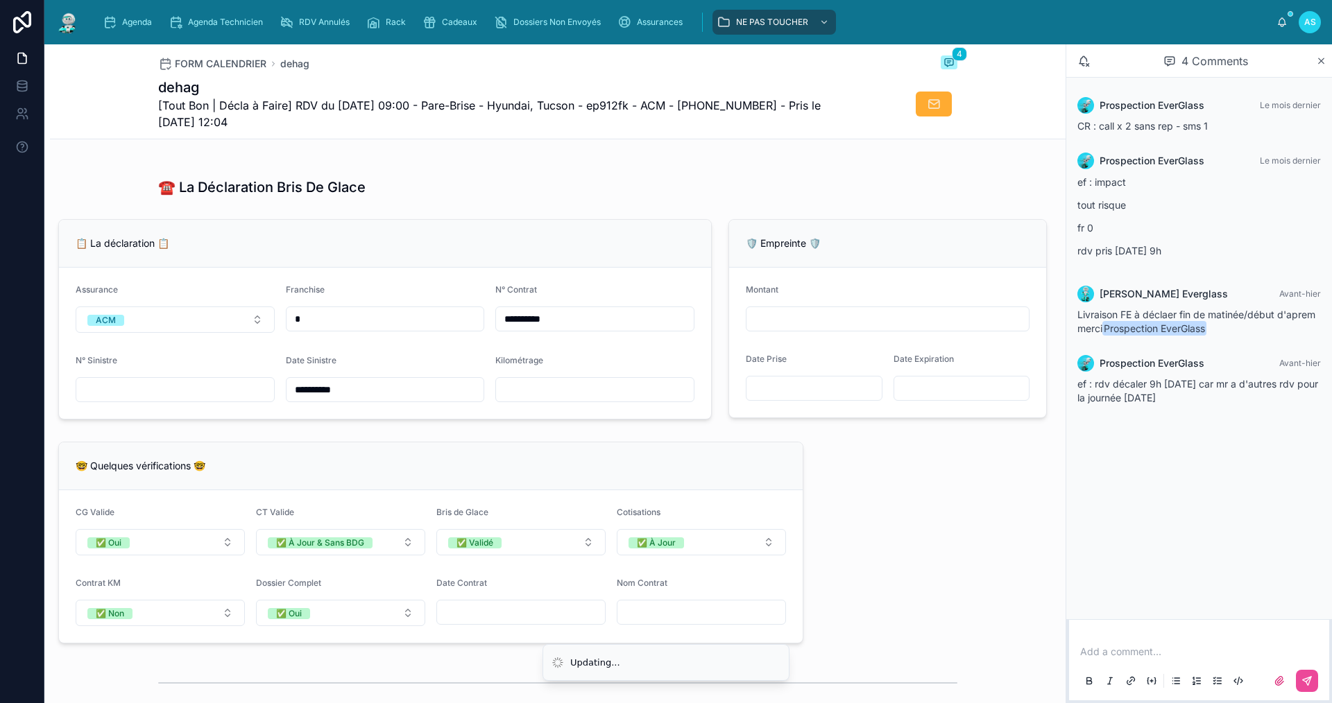
click at [467, 486] on div "🤓 Quelques vérifications 🤓" at bounding box center [431, 467] width 744 height 48
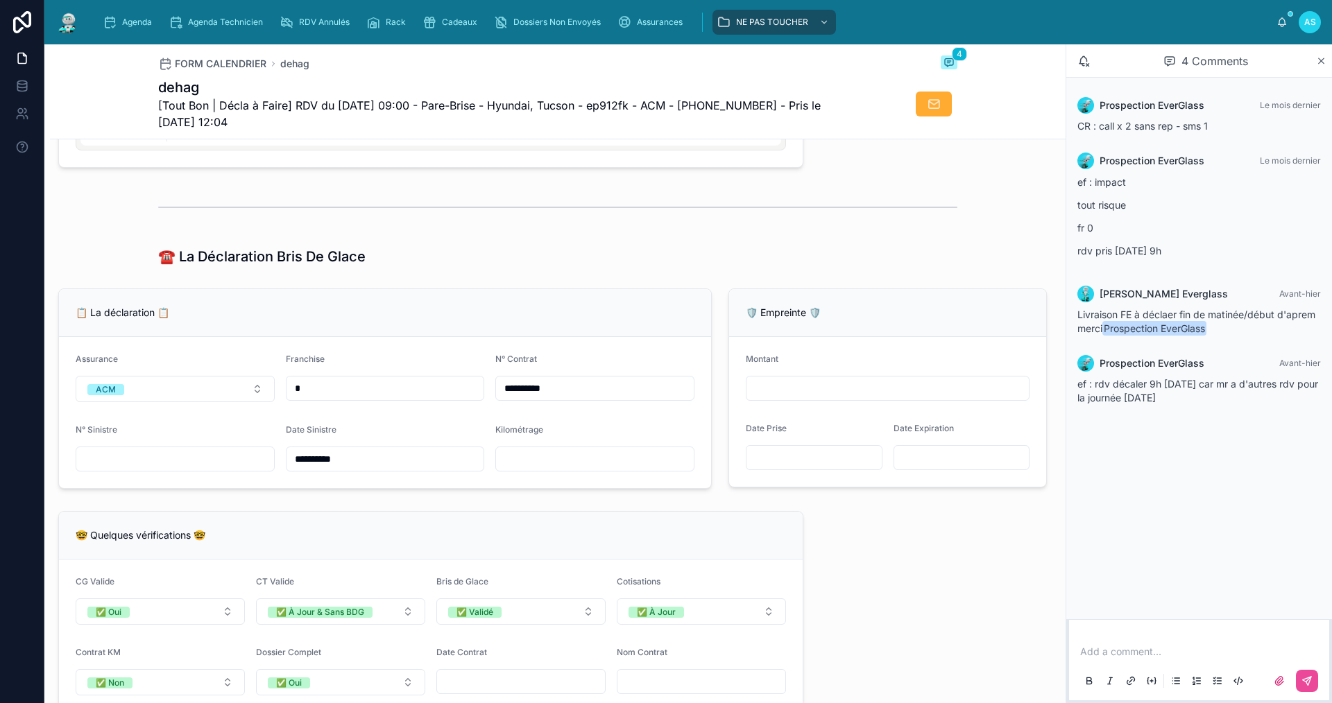
scroll to position [878, 0]
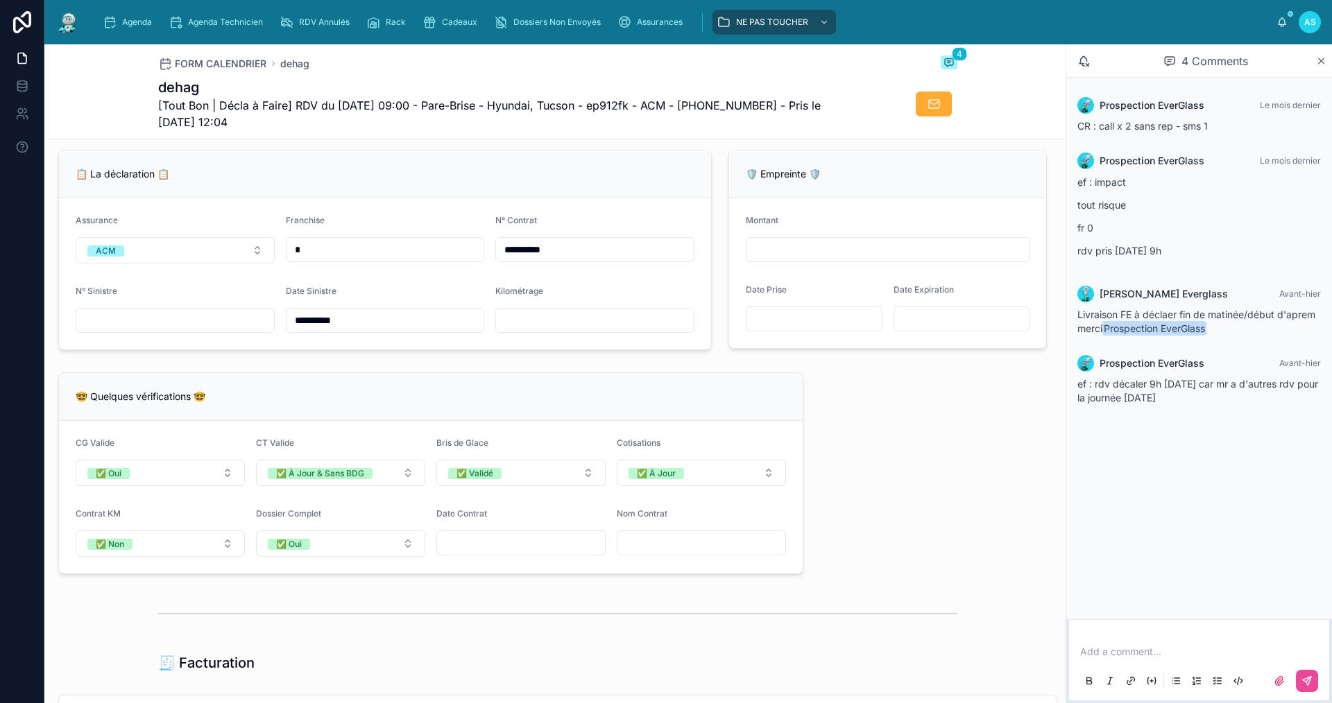
click at [222, 330] on input "text" at bounding box center [175, 320] width 198 height 19
